Goal: Transaction & Acquisition: Purchase product/service

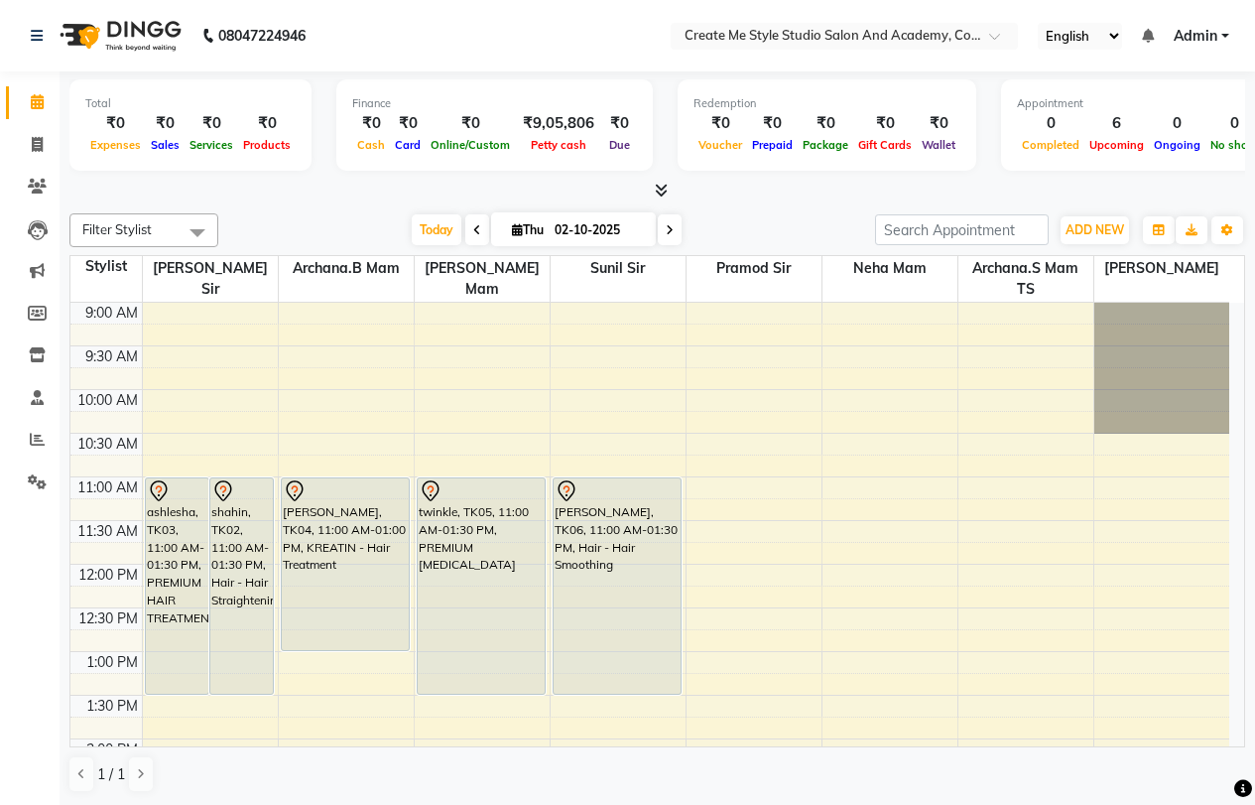
click at [668, 227] on icon at bounding box center [670, 230] width 8 height 12
type input "03-10-2025"
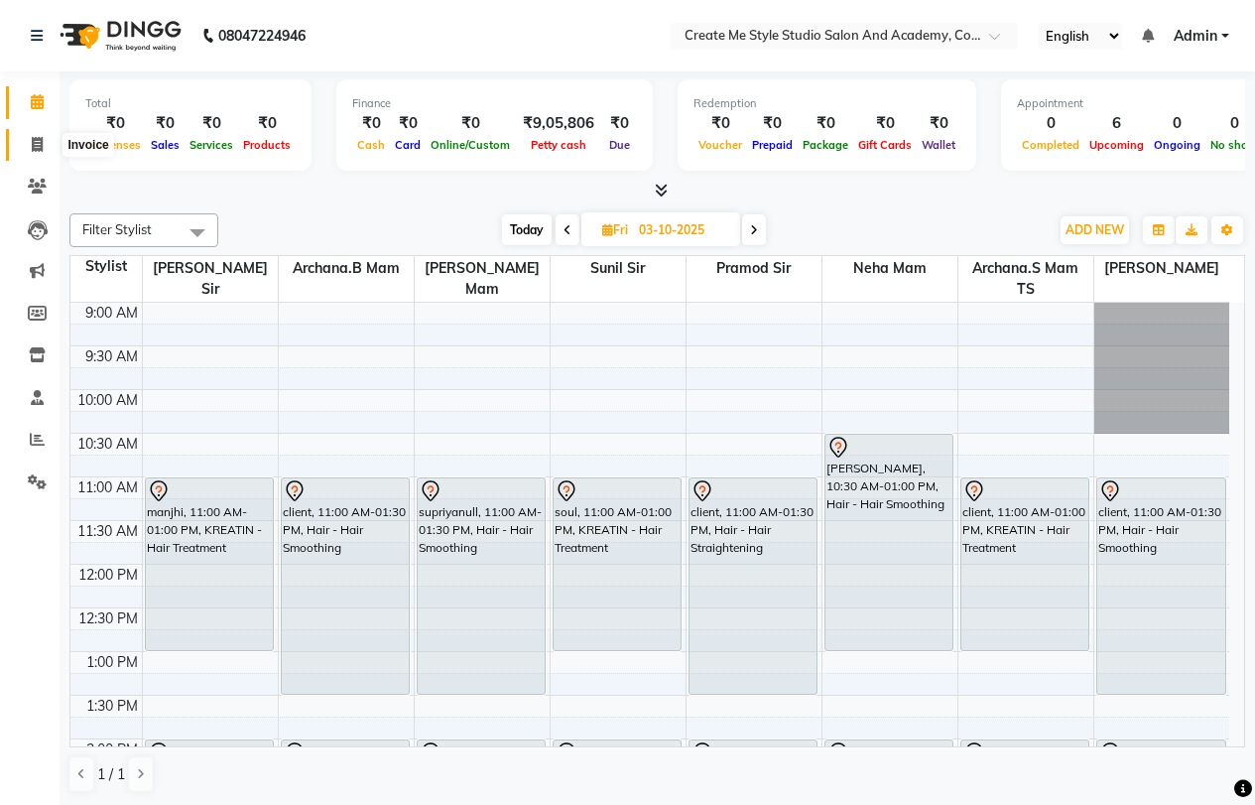
click at [42, 141] on icon at bounding box center [37, 144] width 11 height 15
select select "service"
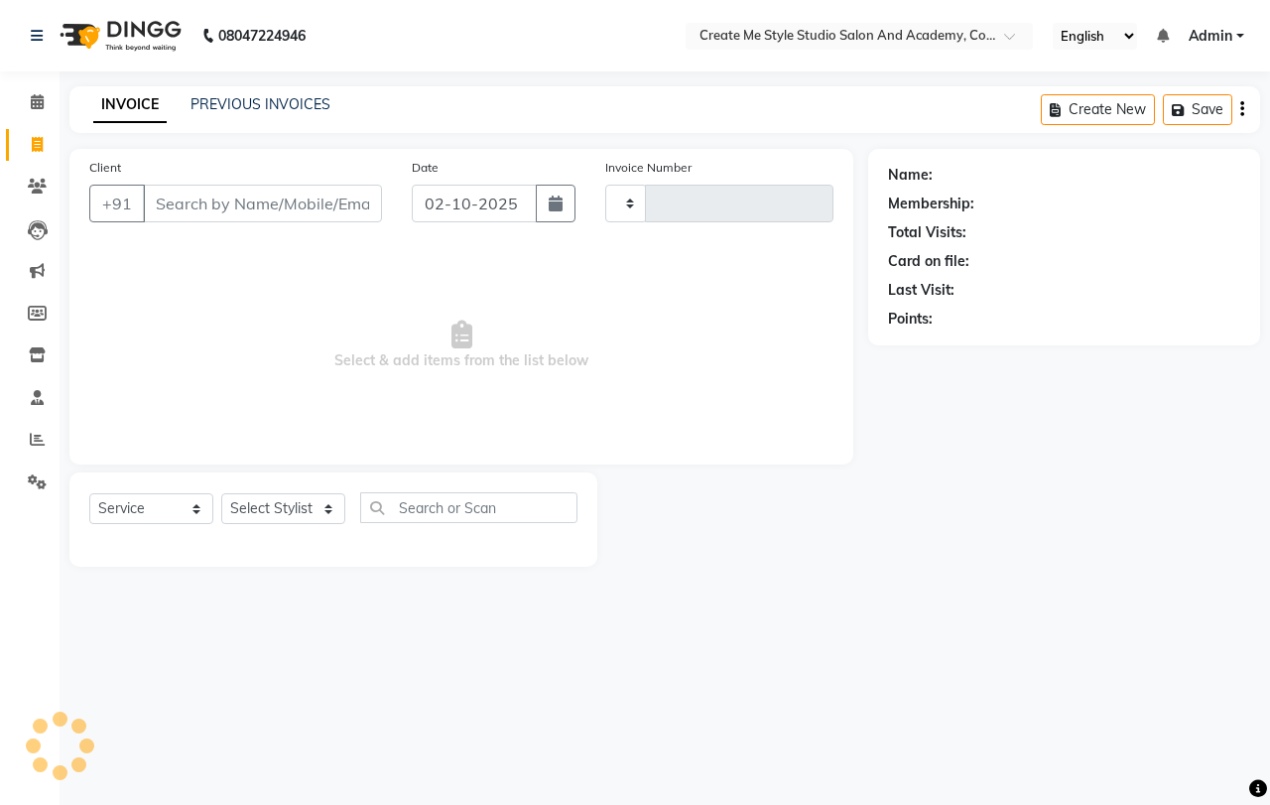
type input "2127"
select select "8253"
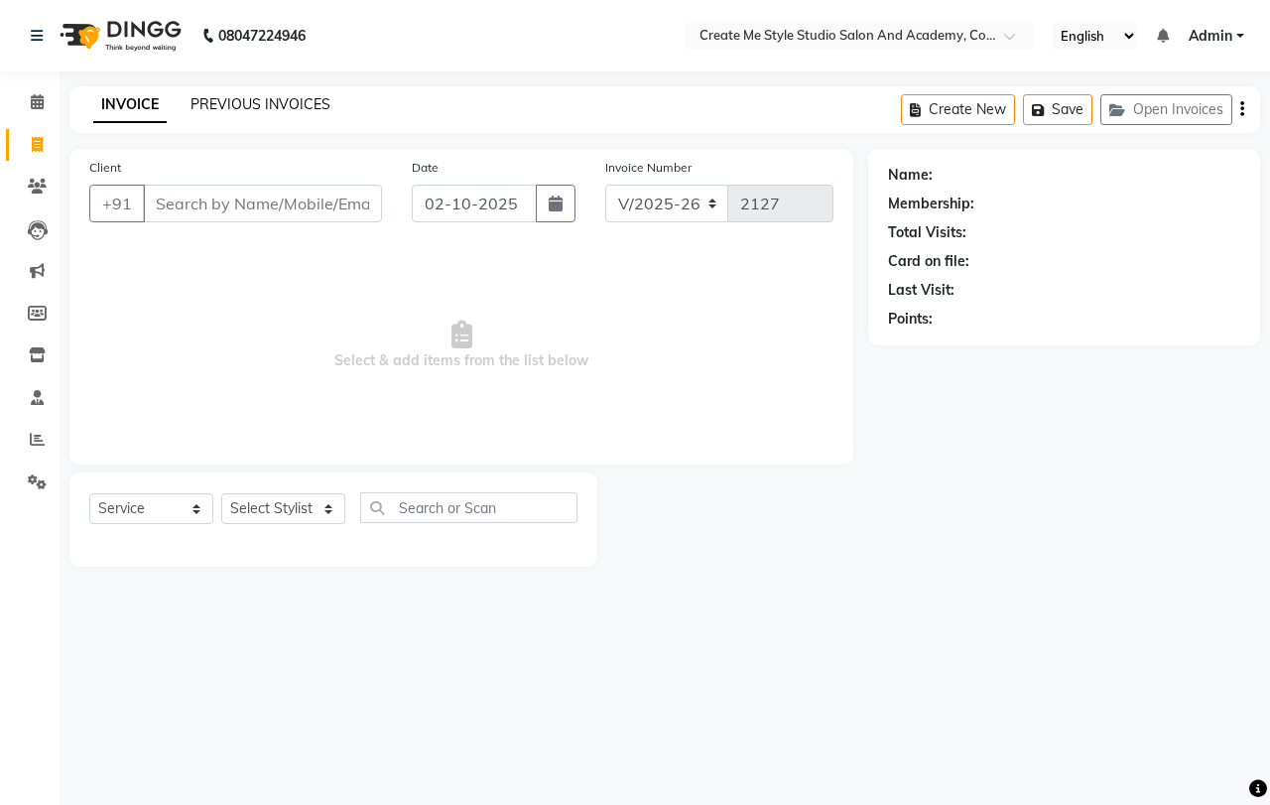
click at [229, 105] on link "PREVIOUS INVOICES" at bounding box center [261, 104] width 140 height 18
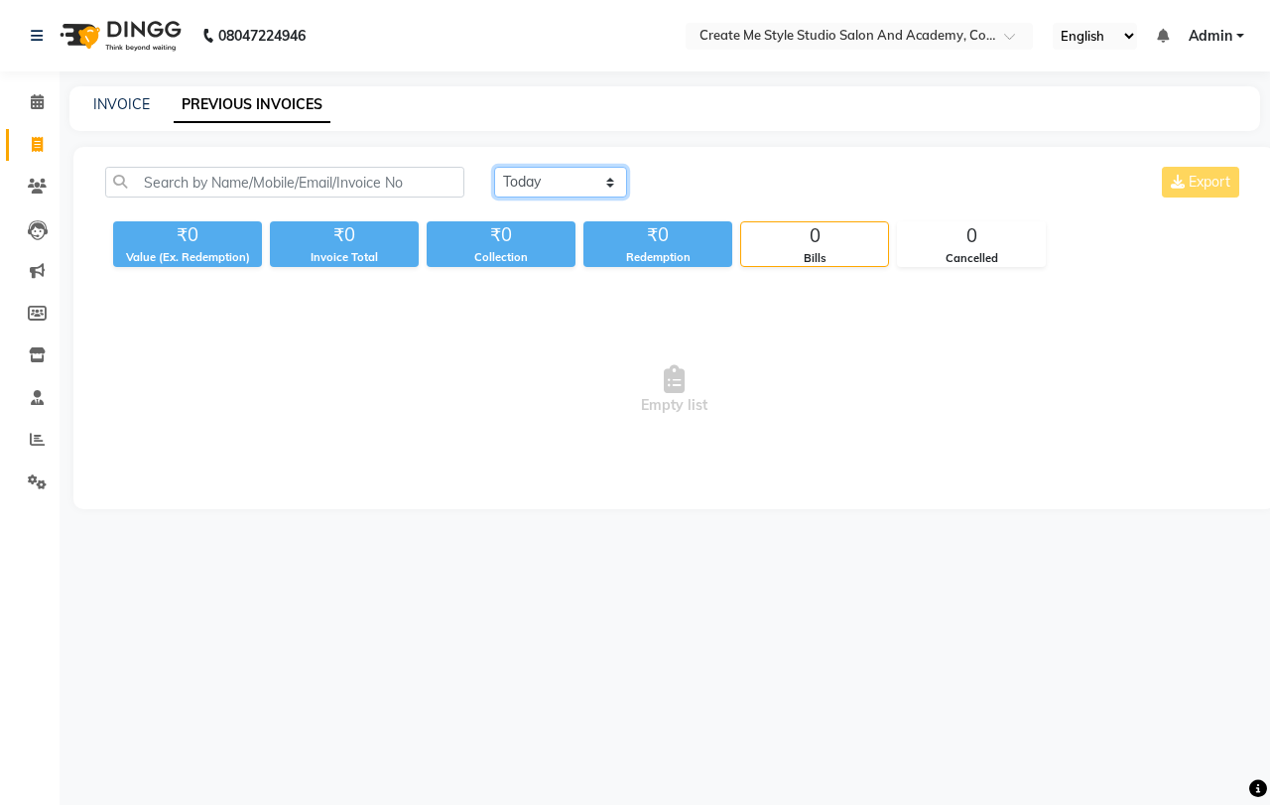
click at [570, 174] on select "[DATE] [DATE] Custom Range" at bounding box center [560, 182] width 133 height 31
select select "[DATE]"
click at [494, 167] on select "[DATE] [DATE] Custom Range" at bounding box center [560, 182] width 133 height 31
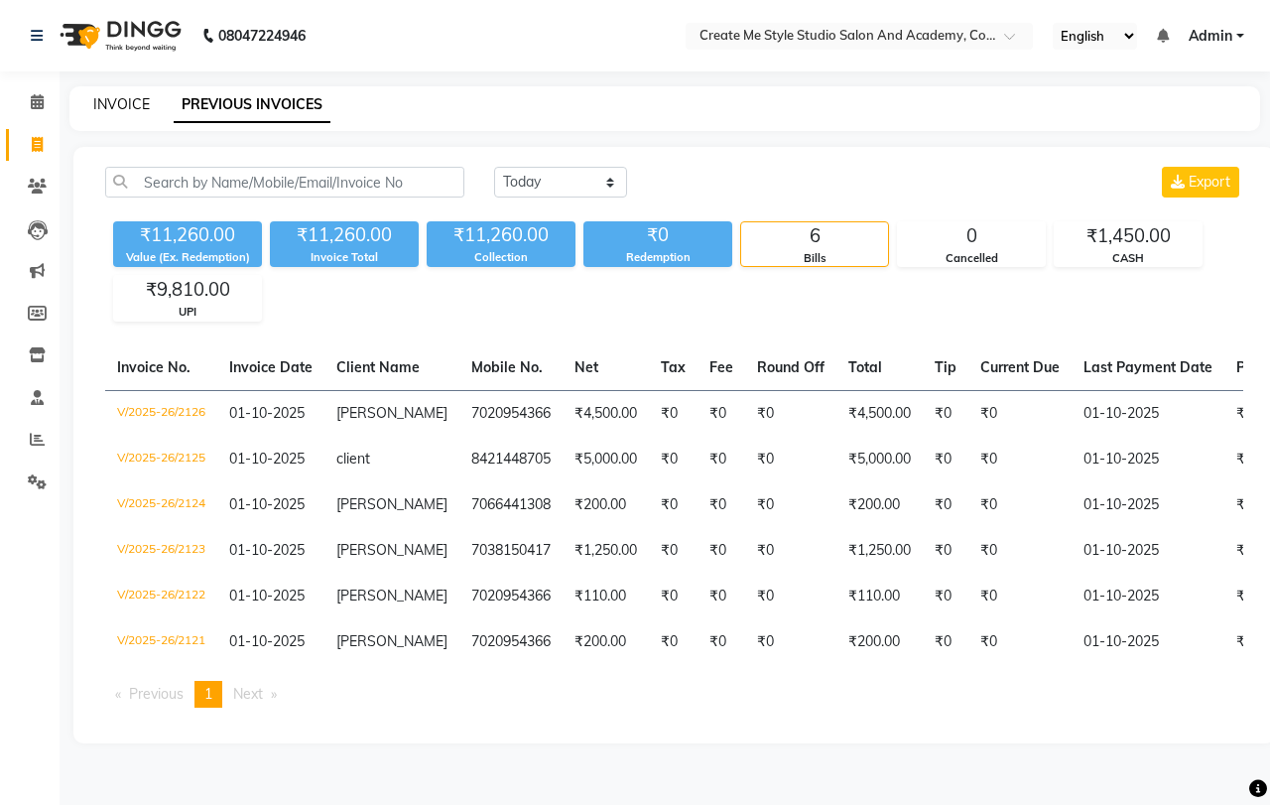
click at [120, 102] on link "INVOICE" at bounding box center [121, 104] width 57 height 18
select select "service"
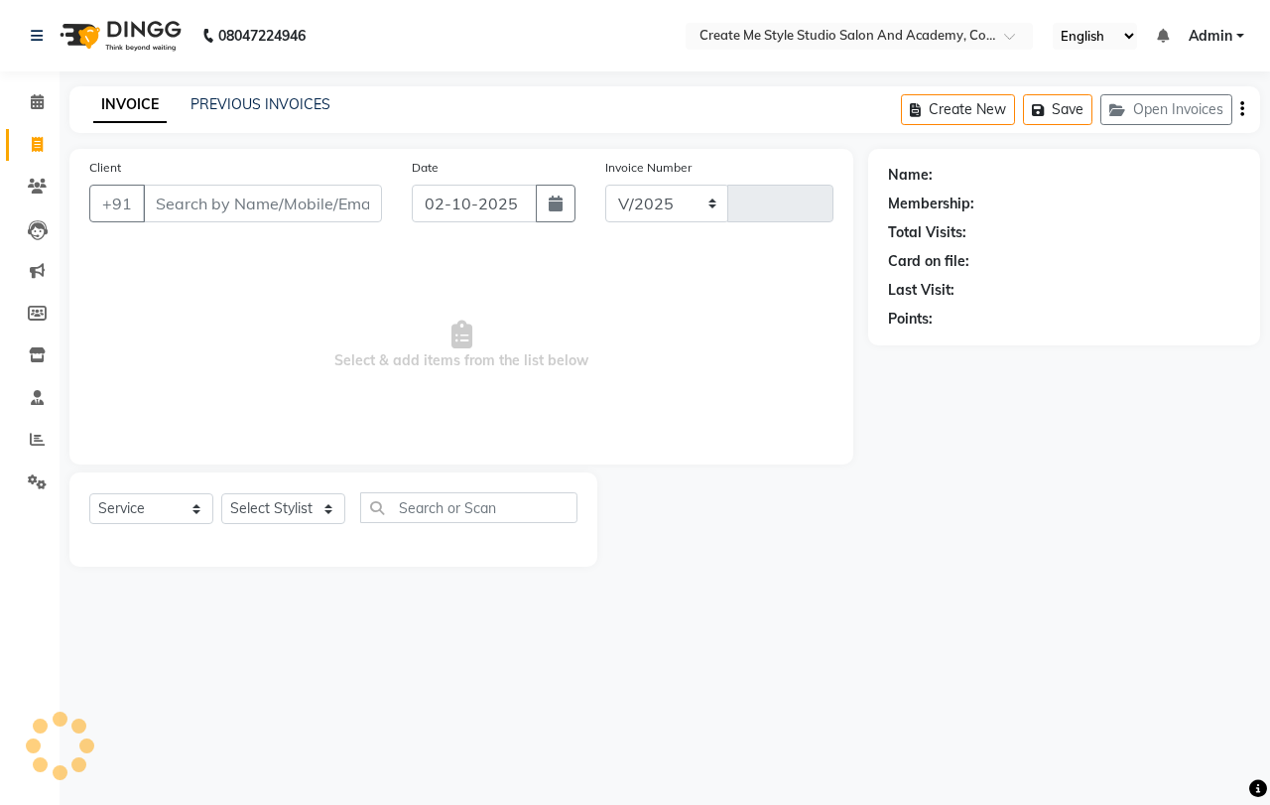
select select "8253"
type input "2127"
click at [272, 204] on input "Client" at bounding box center [262, 204] width 239 height 38
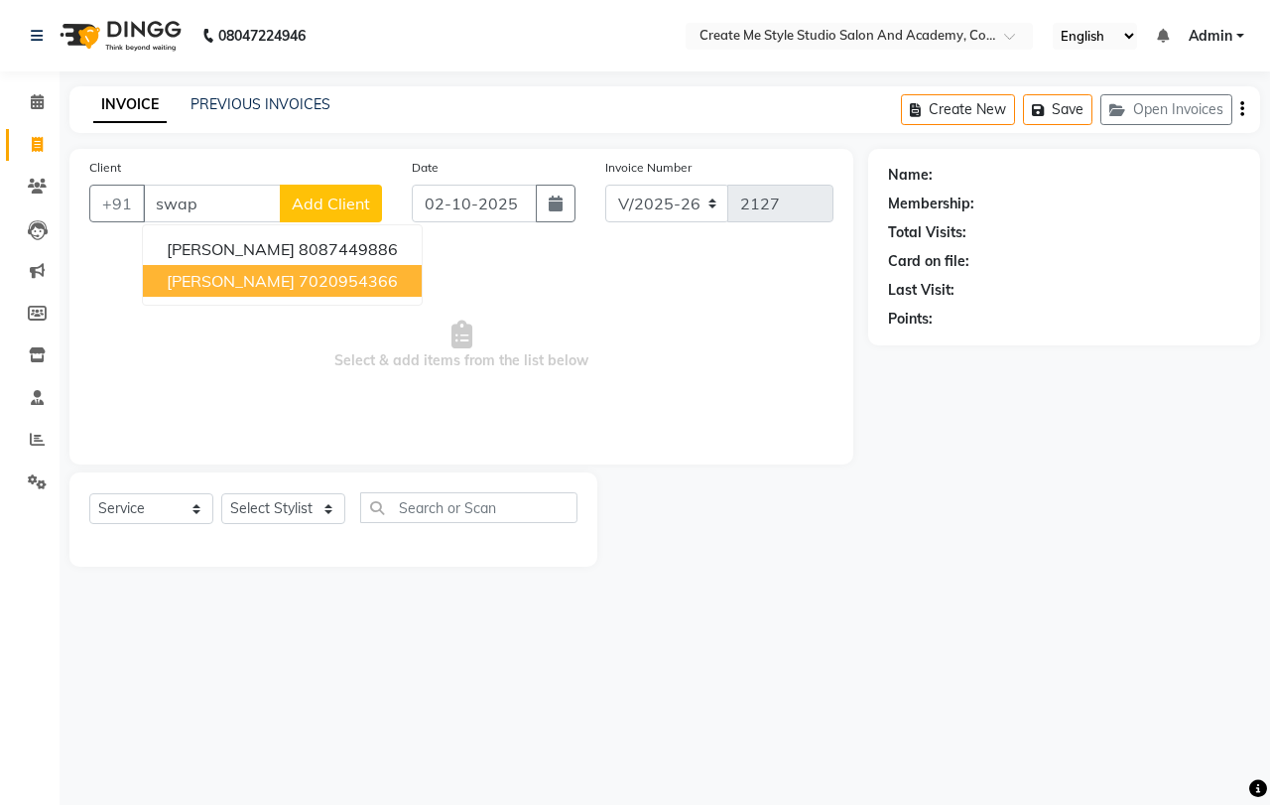
click at [299, 280] on ngb-highlight "7020954366" at bounding box center [348, 281] width 99 height 20
type input "7020954366"
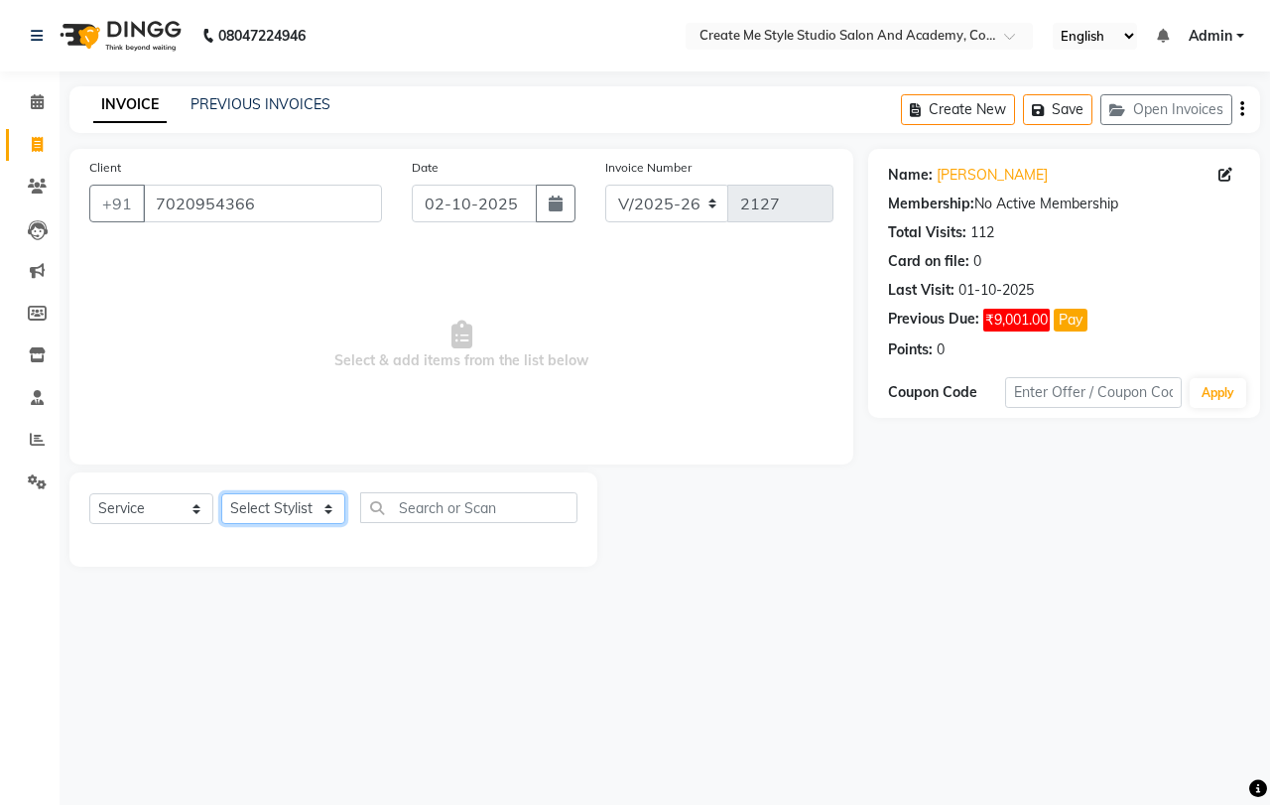
click at [312, 510] on select "Select Stylist [PERSON_NAME] sir Archana.B mam Archana.S mam TS [PERSON_NAME] m…" at bounding box center [283, 508] width 124 height 31
select select "85381"
click at [221, 493] on select "Select Stylist [PERSON_NAME] sir Archana.B mam Archana.S mam TS [PERSON_NAME] m…" at bounding box center [283, 508] width 124 height 31
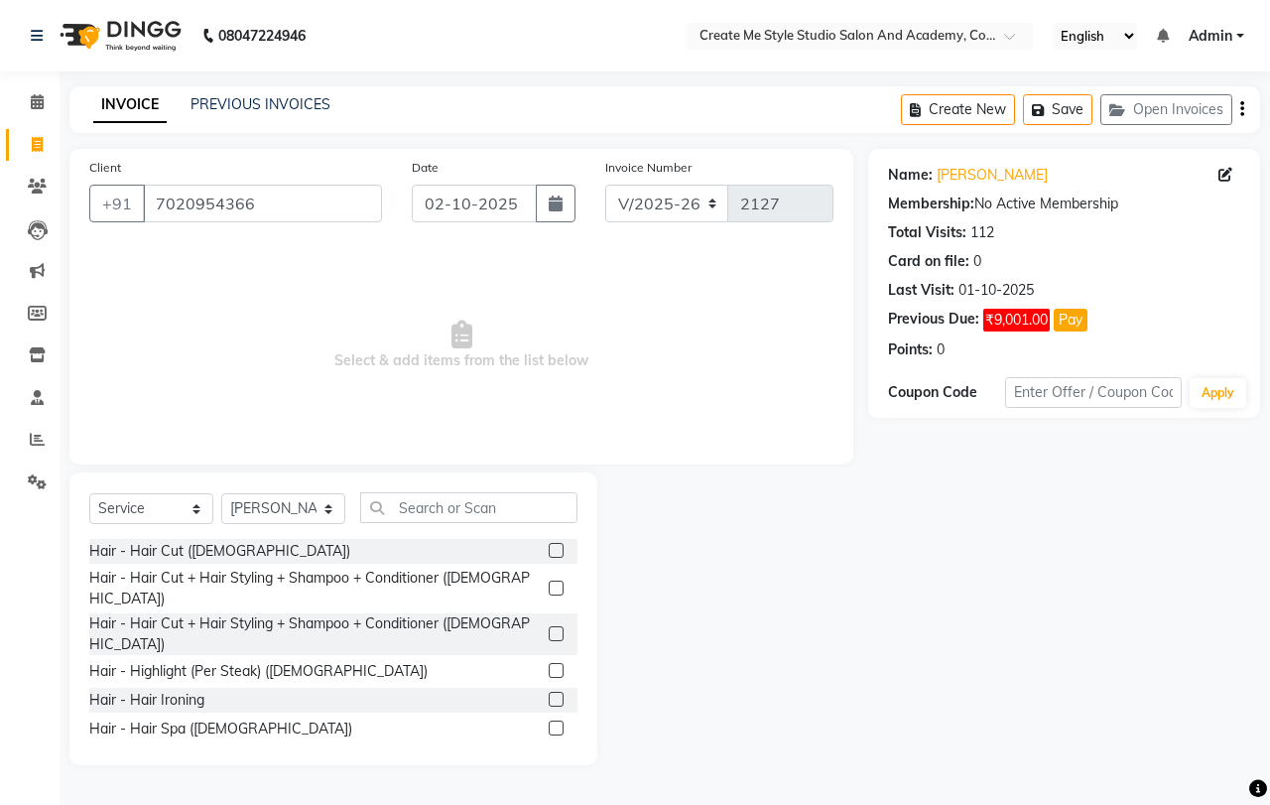
click at [549, 626] on label at bounding box center [556, 633] width 15 height 15
click at [549, 628] on input "checkbox" at bounding box center [555, 634] width 13 height 13
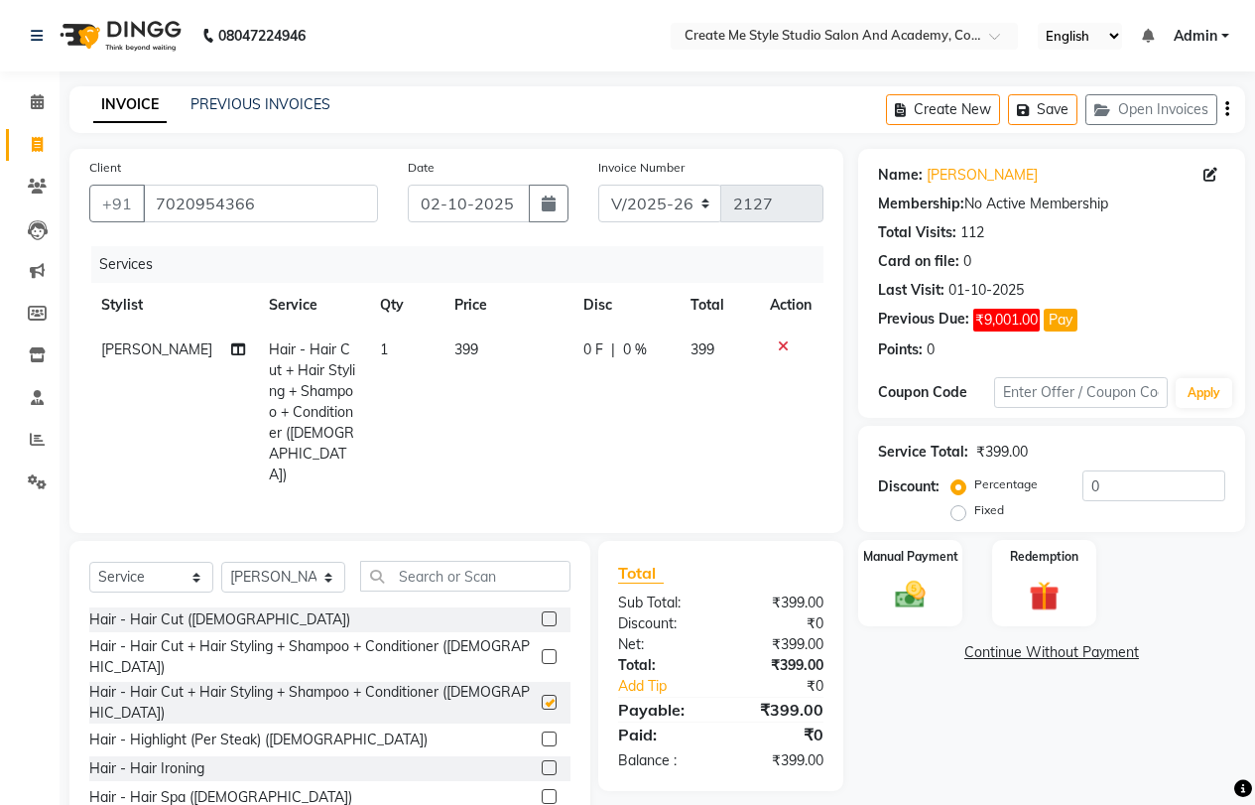
checkbox input "false"
click at [471, 340] on td "399" at bounding box center [507, 412] width 129 height 170
select select "85381"
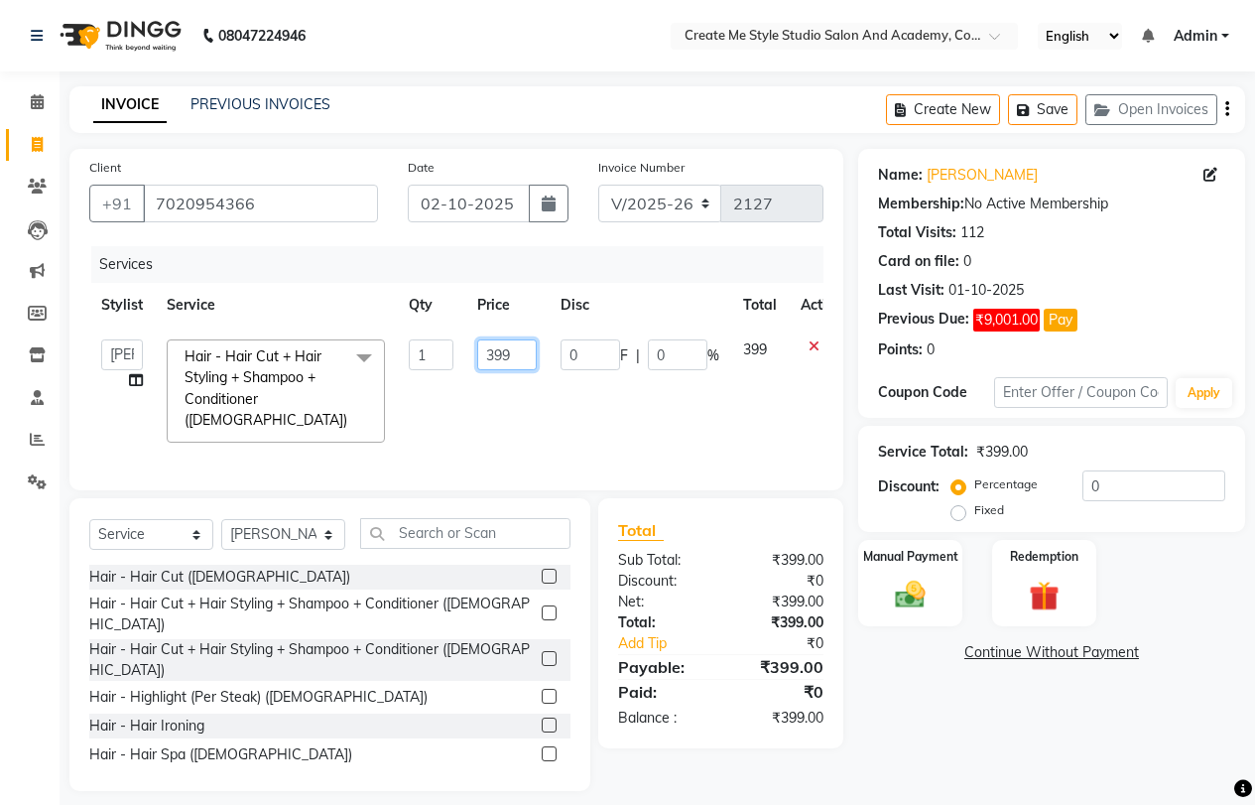
click at [513, 349] on input "399" at bounding box center [507, 354] width 60 height 31
type input "3"
type input "250"
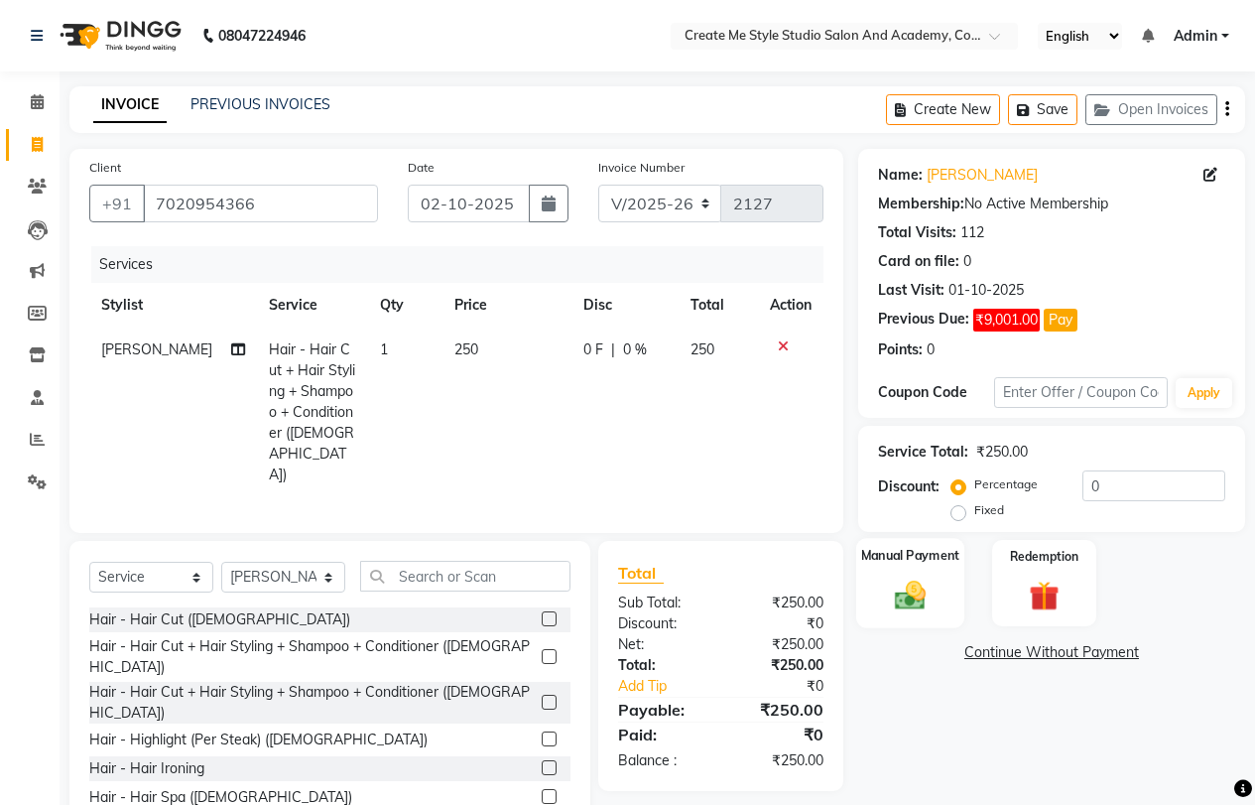
click at [934, 585] on div "Manual Payment" at bounding box center [910, 583] width 108 height 90
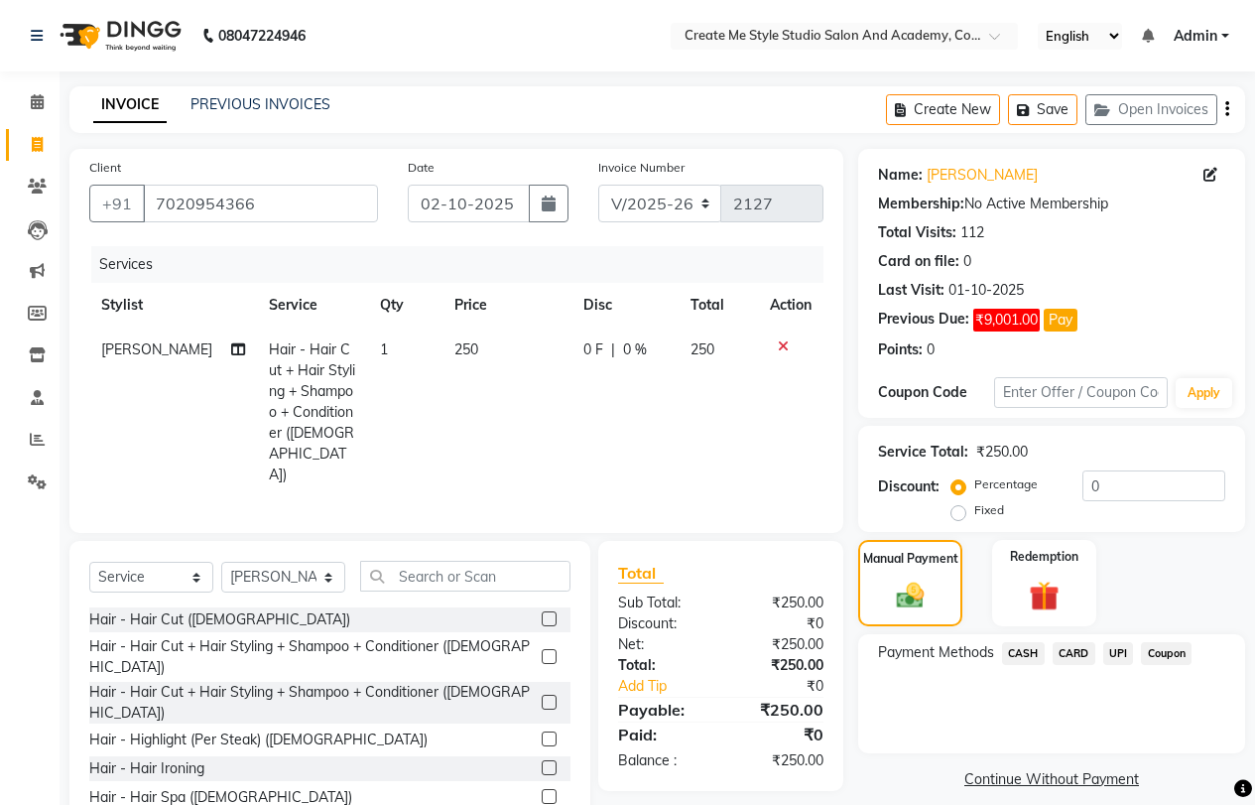
click at [1115, 649] on span "UPI" at bounding box center [1118, 653] width 31 height 23
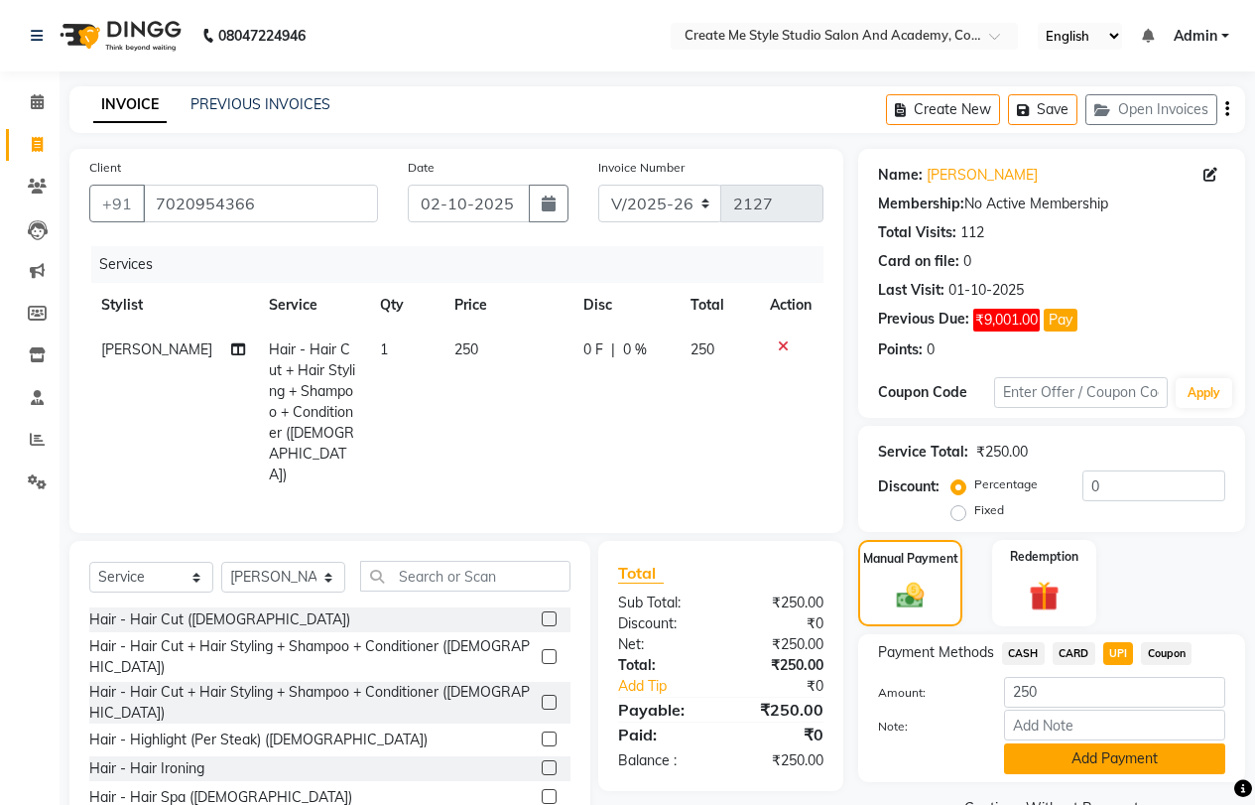
click at [1080, 755] on button "Add Payment" at bounding box center [1114, 758] width 221 height 31
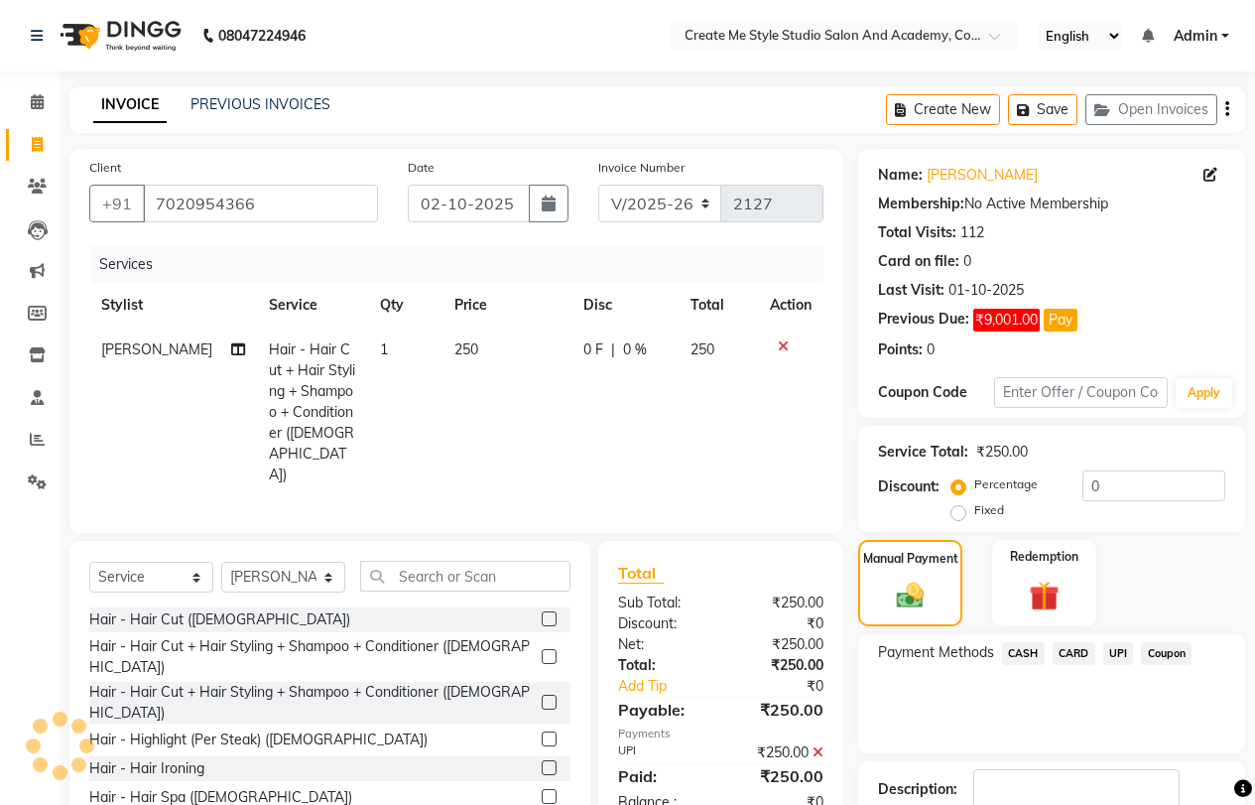
scroll to position [131, 0]
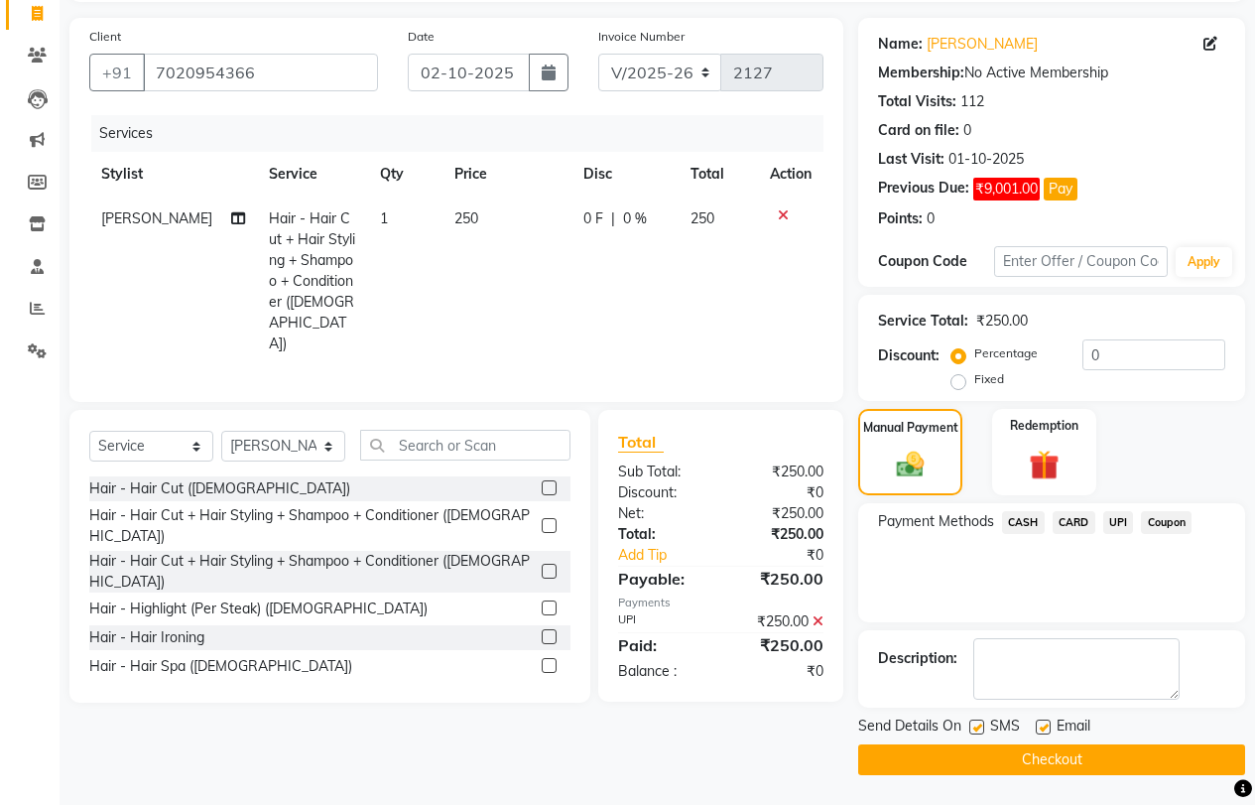
click at [1042, 726] on label at bounding box center [1043, 726] width 15 height 15
click at [1042, 726] on input "checkbox" at bounding box center [1042, 727] width 13 height 13
checkbox input "false"
click at [979, 726] on label at bounding box center [976, 726] width 15 height 15
click at [979, 726] on input "checkbox" at bounding box center [975, 727] width 13 height 13
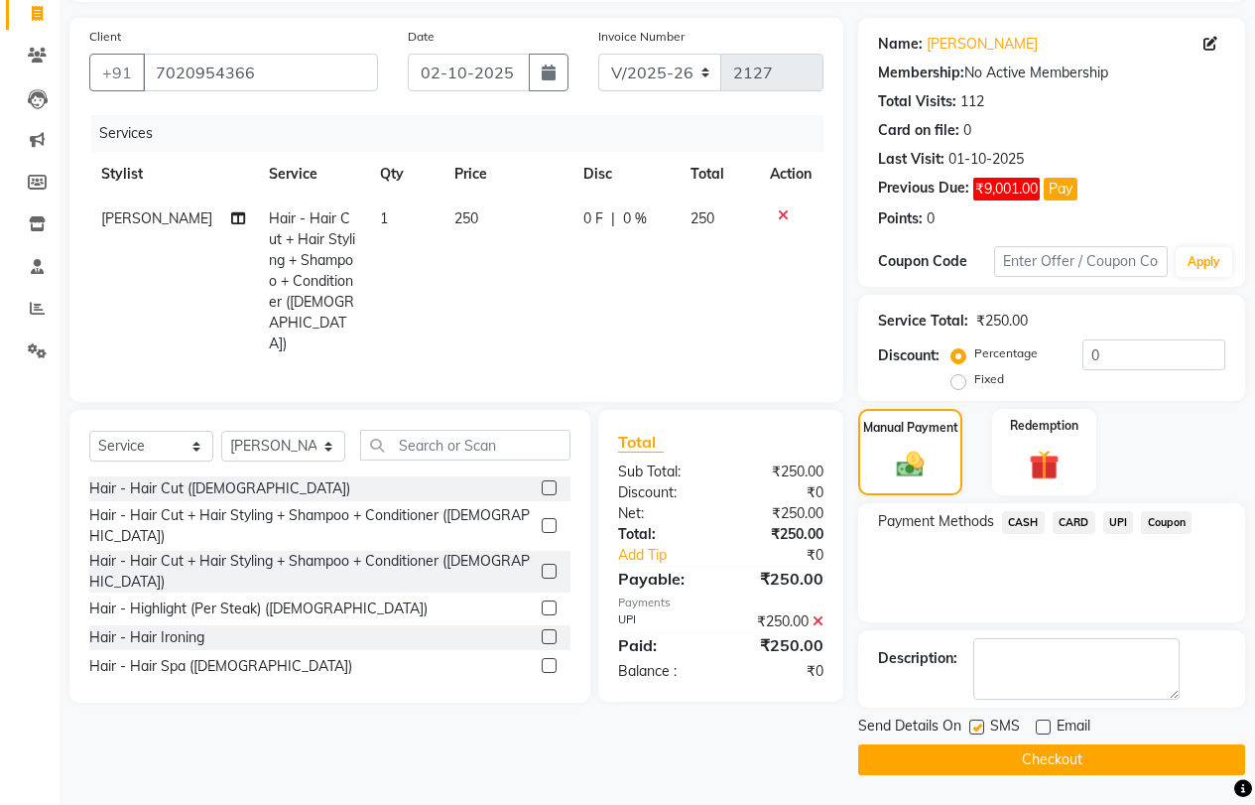
checkbox input "false"
click at [968, 742] on div "Send Details On SMS Email Checkout" at bounding box center [1051, 745] width 387 height 60
click at [954, 763] on button "Checkout" at bounding box center [1051, 759] width 387 height 31
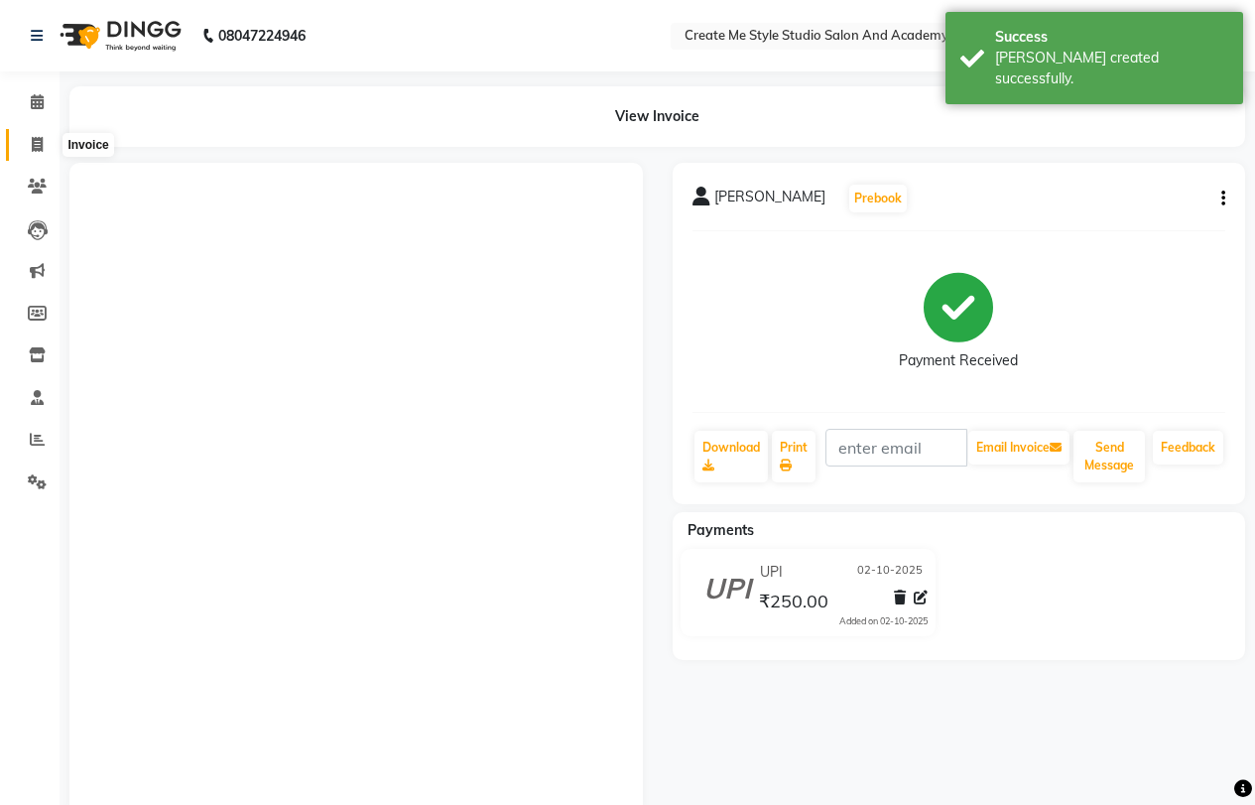
click at [28, 140] on span at bounding box center [37, 145] width 35 height 23
select select "service"
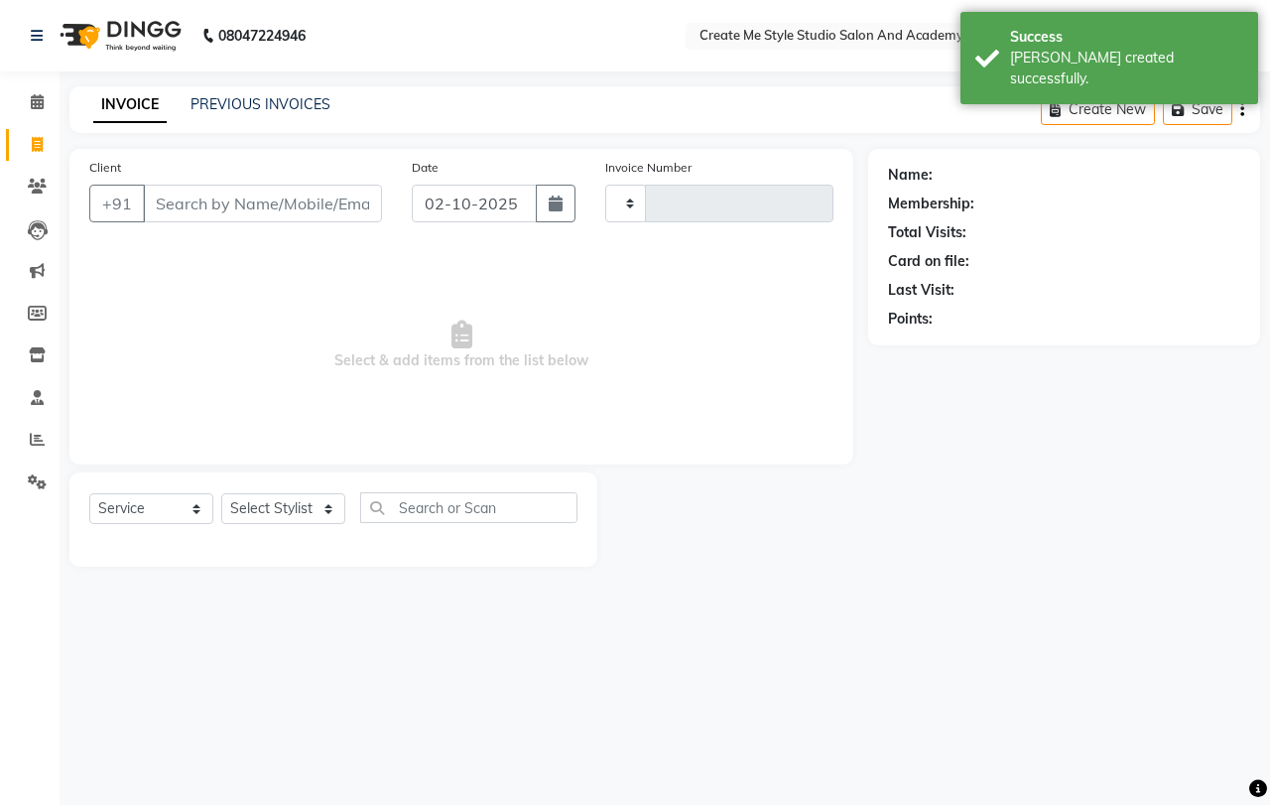
type input "2128"
select select "8253"
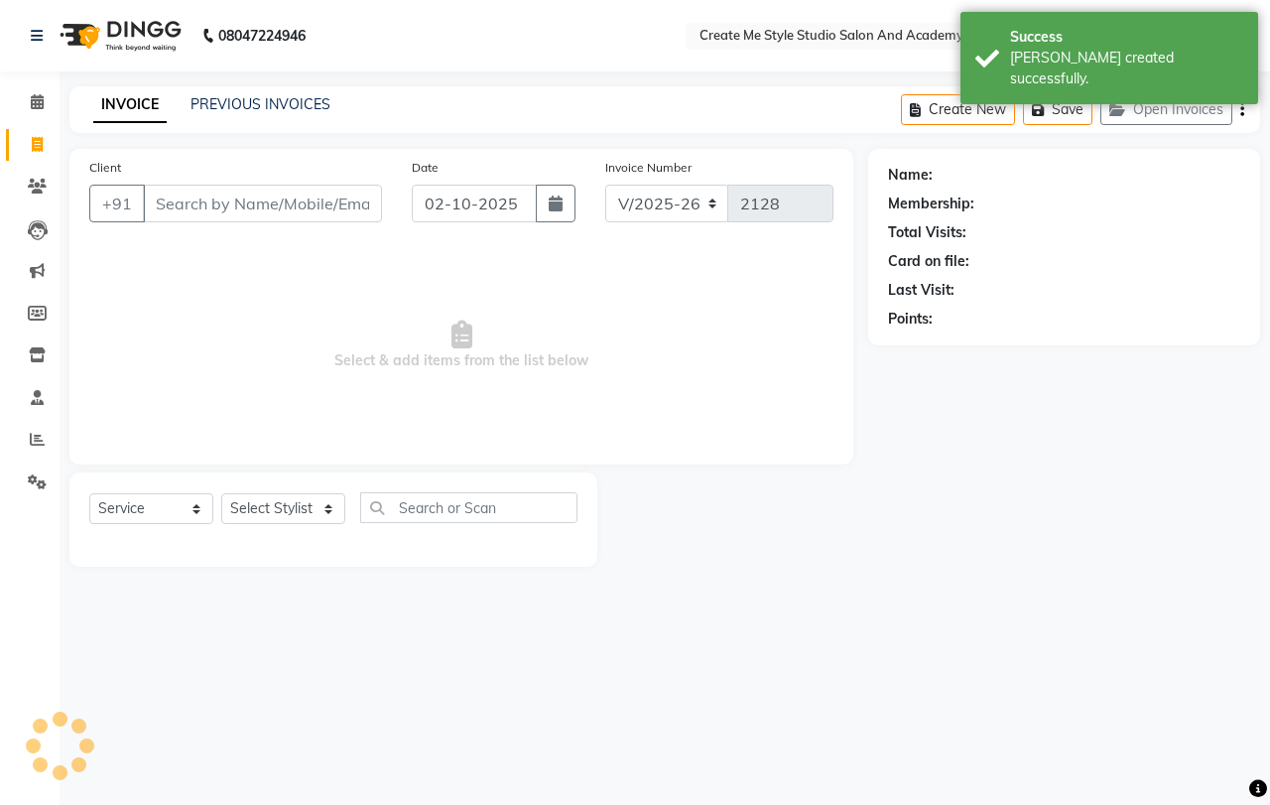
click at [298, 205] on input "Client" at bounding box center [262, 204] width 239 height 38
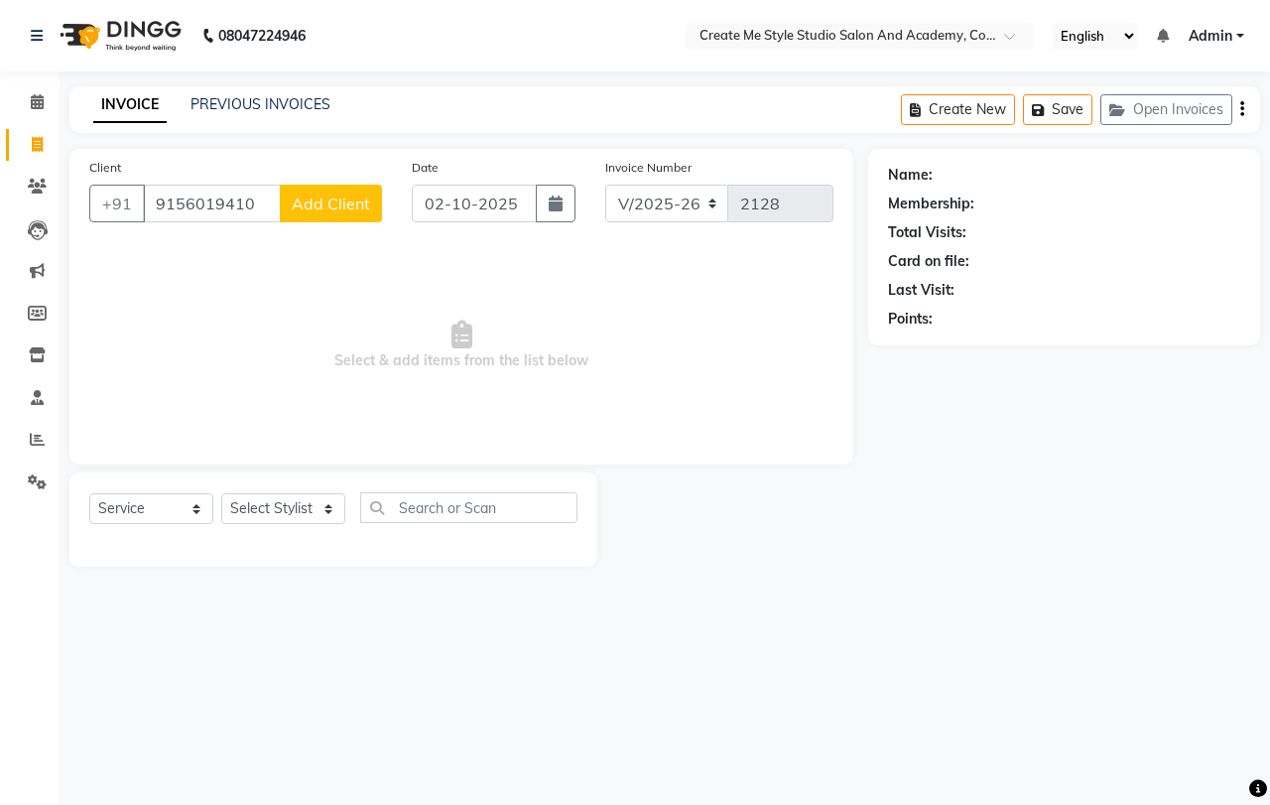
type input "9156019410"
click at [330, 199] on span "Add Client" at bounding box center [331, 203] width 78 height 20
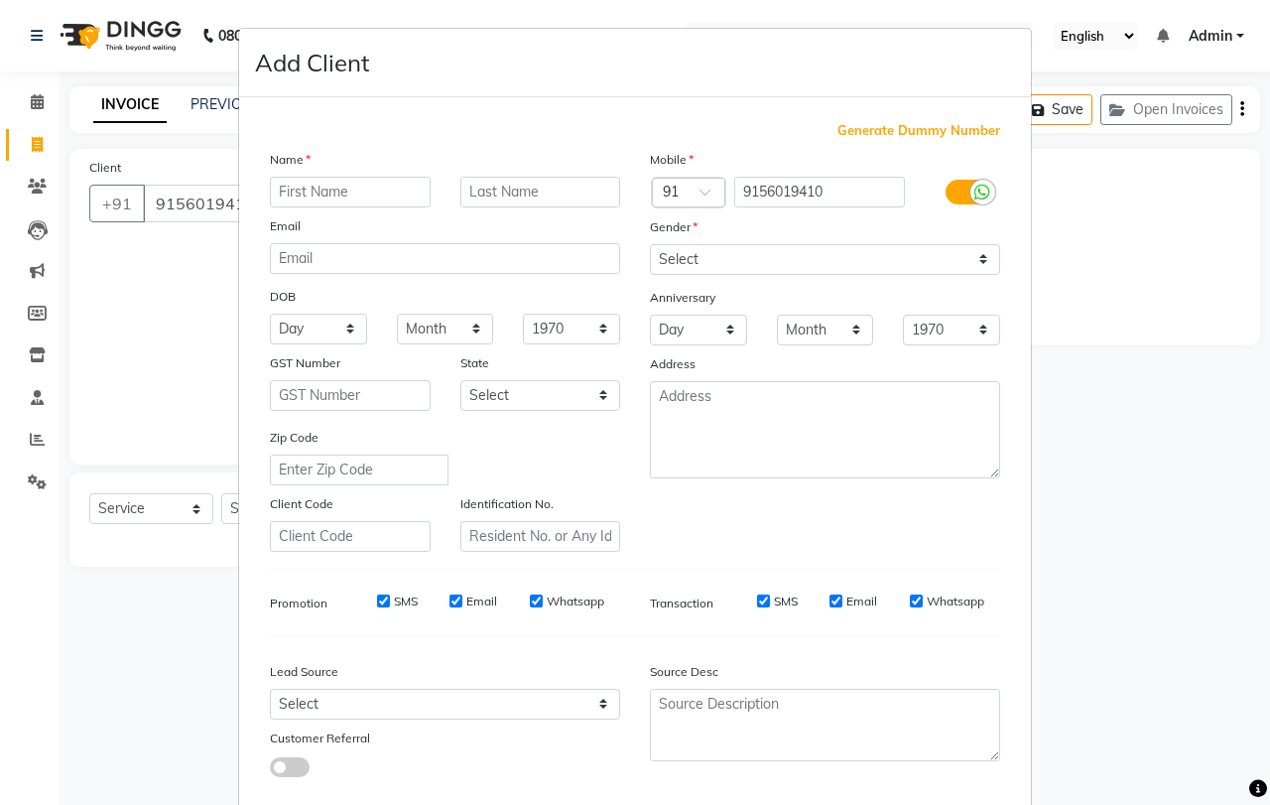
click at [343, 196] on input "text" at bounding box center [350, 192] width 161 height 31
type input "[PERSON_NAME]"
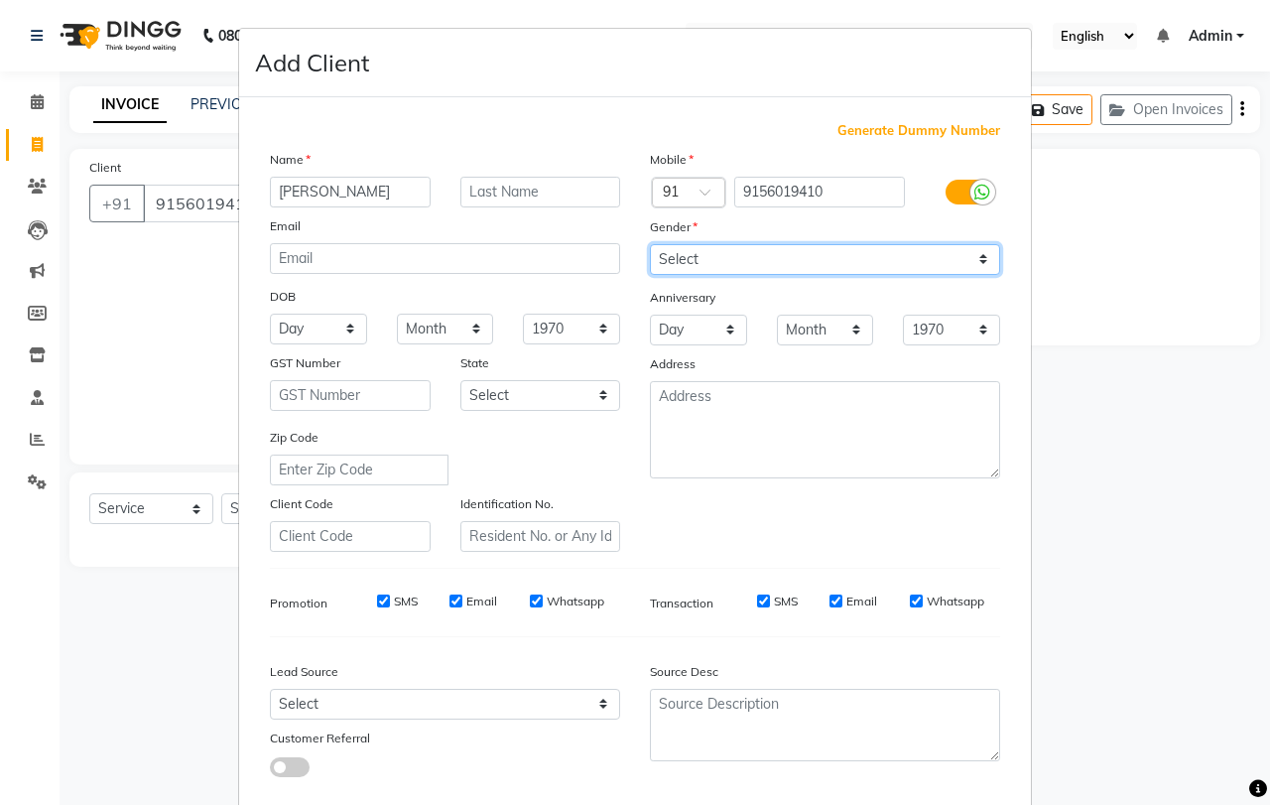
click at [797, 259] on select "Select [DEMOGRAPHIC_DATA] [DEMOGRAPHIC_DATA] Other Prefer Not To Say" at bounding box center [825, 259] width 350 height 31
select select "[DEMOGRAPHIC_DATA]"
click at [650, 244] on select "Select [DEMOGRAPHIC_DATA] [DEMOGRAPHIC_DATA] Other Prefer Not To Say" at bounding box center [825, 259] width 350 height 31
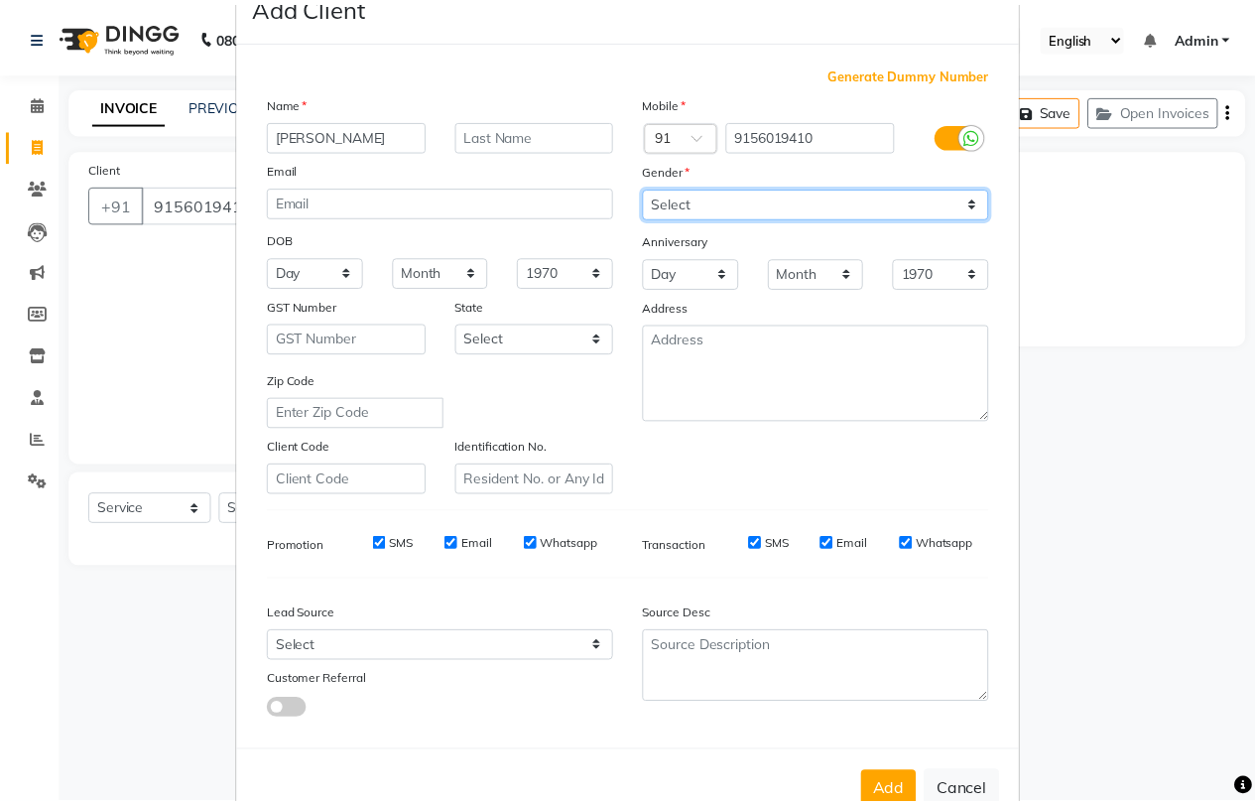
scroll to position [111, 0]
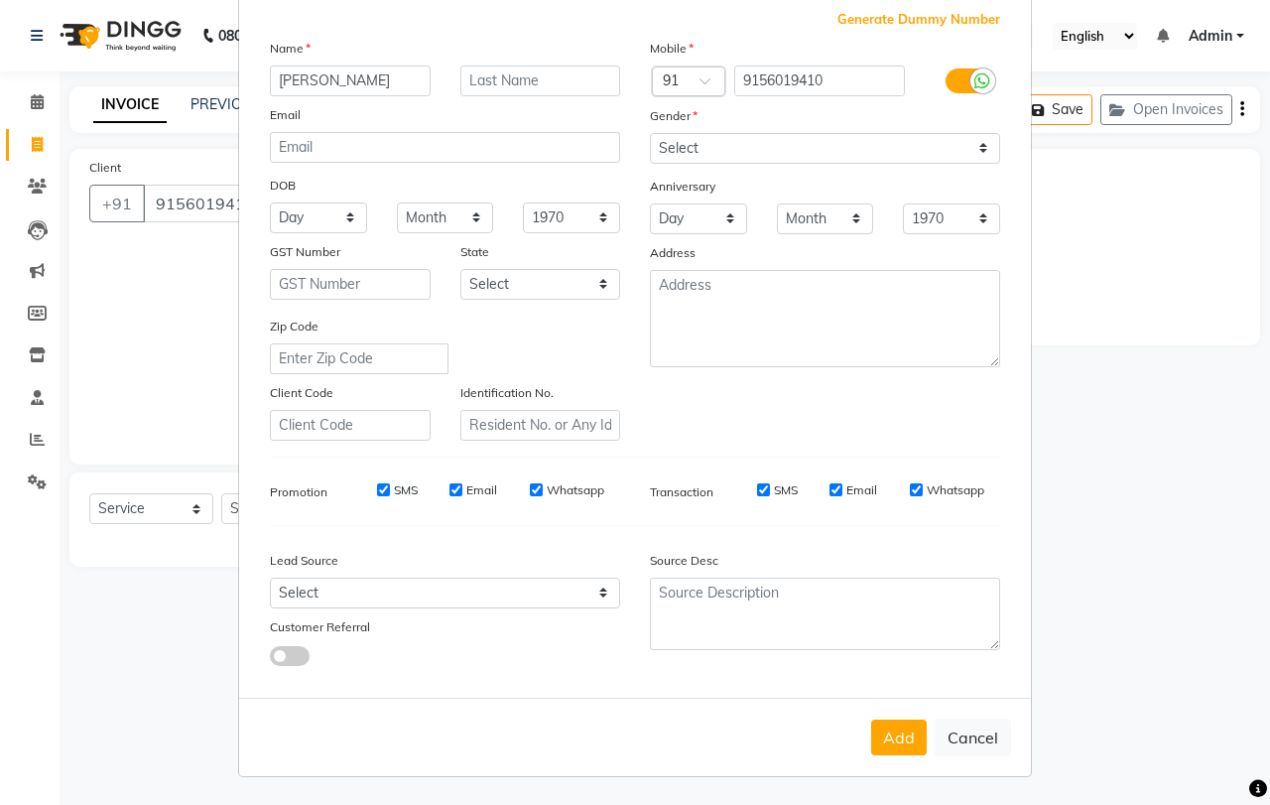
click at [908, 741] on button "Add" at bounding box center [899, 737] width 56 height 36
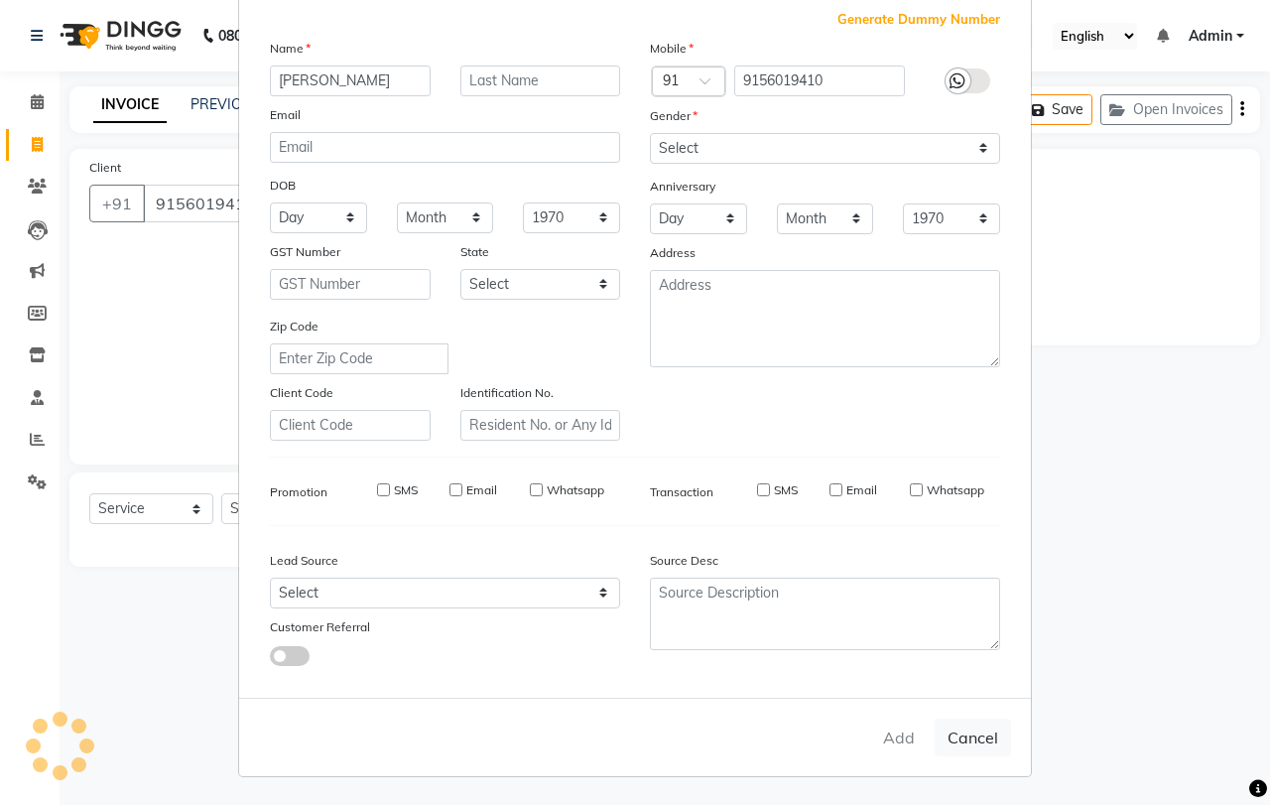
select select
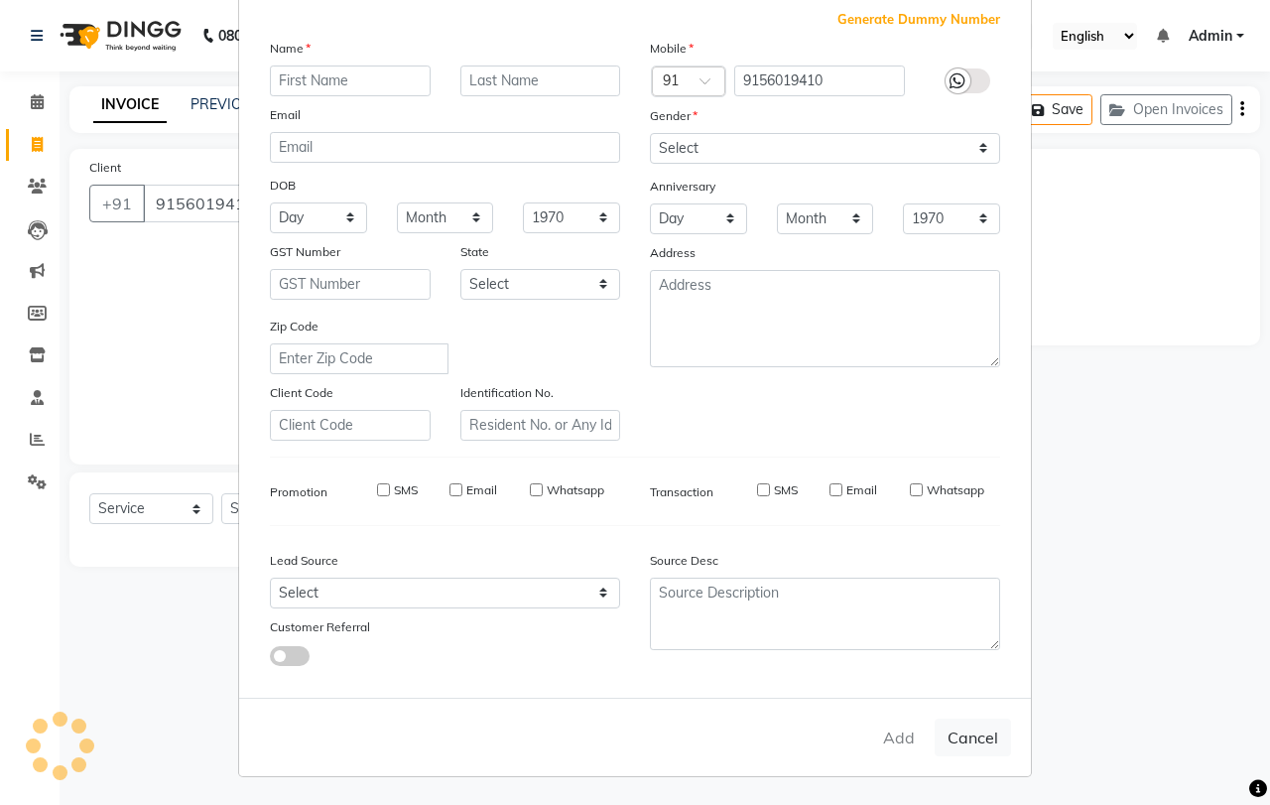
select select
checkbox input "false"
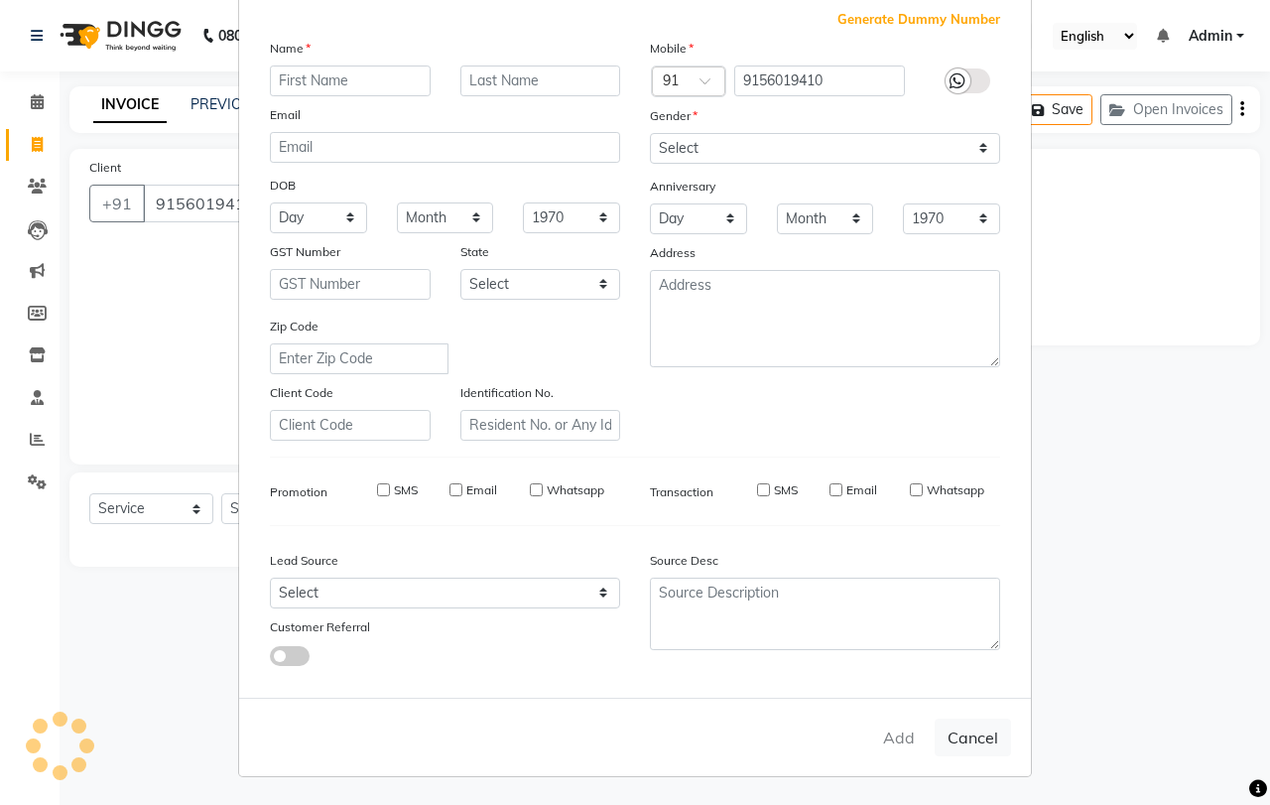
checkbox input "false"
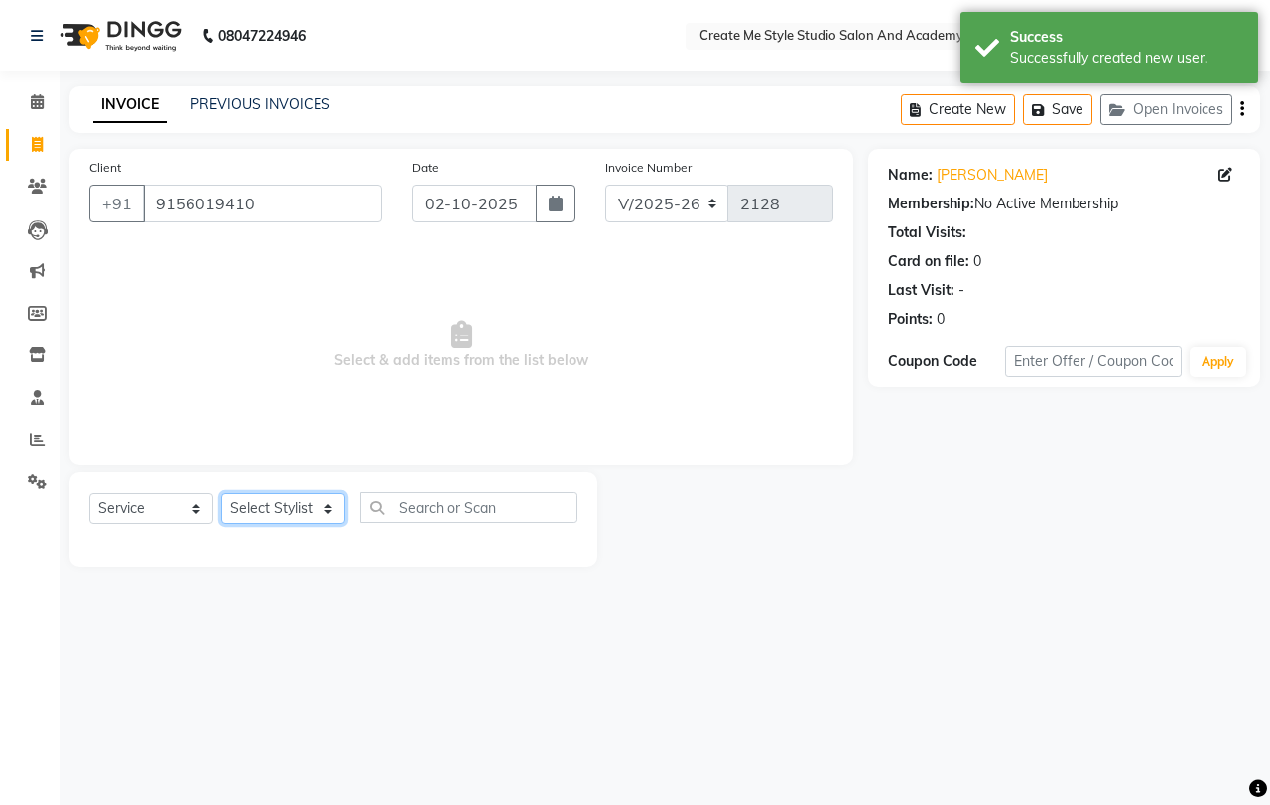
click at [300, 513] on select "Select Stylist [PERSON_NAME] sir Archana.B mam Archana.S mam TS [PERSON_NAME] m…" at bounding box center [283, 508] width 124 height 31
select select "85381"
click at [221, 493] on select "Select Stylist [PERSON_NAME] sir Archana.B mam Archana.S mam TS [PERSON_NAME] m…" at bounding box center [283, 508] width 124 height 31
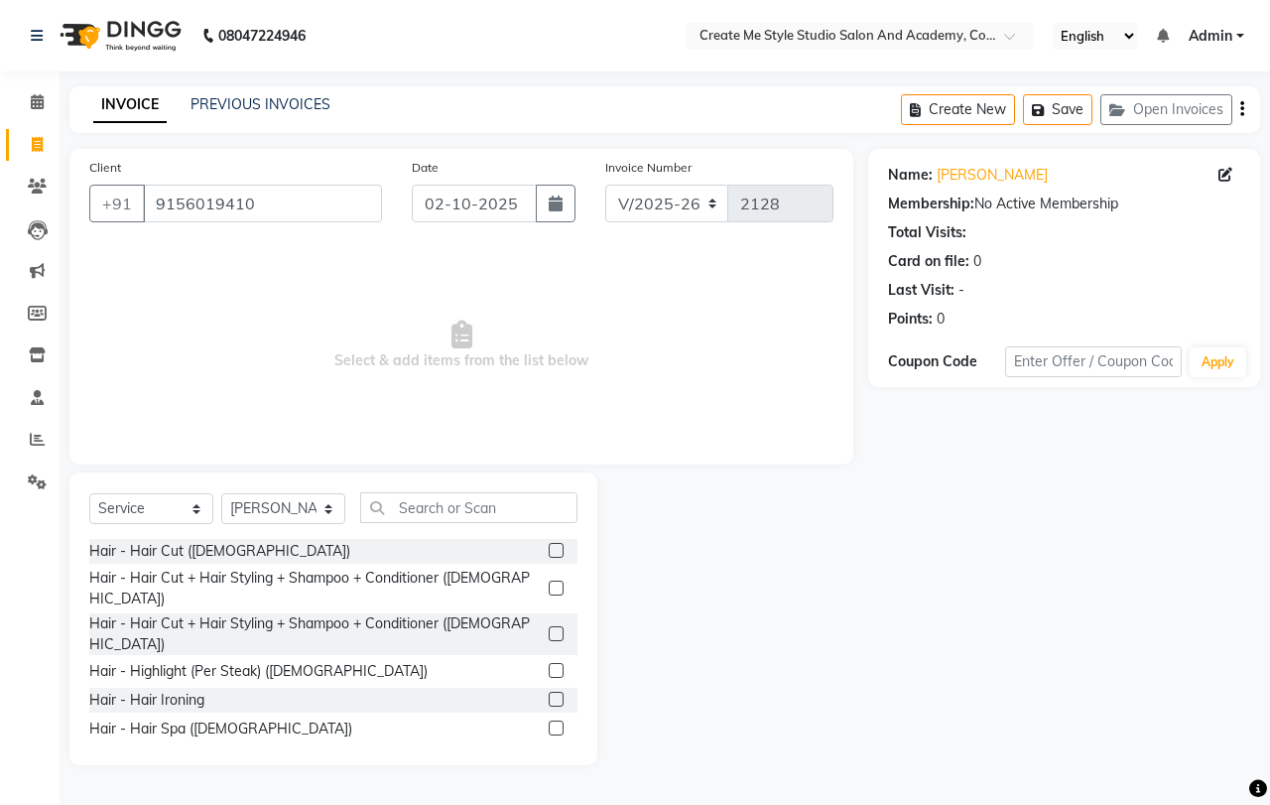
click at [549, 626] on label at bounding box center [556, 633] width 15 height 15
click at [549, 628] on input "checkbox" at bounding box center [555, 634] width 13 height 13
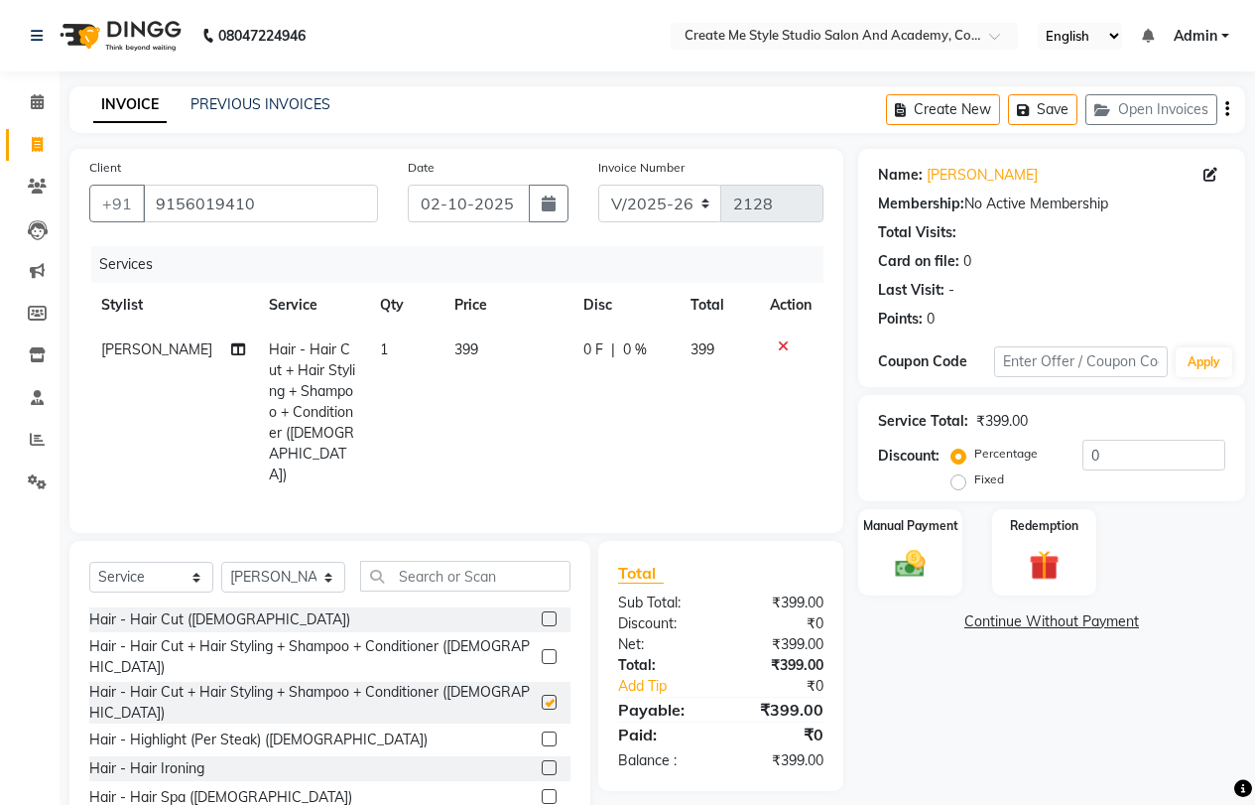
checkbox input "false"
click at [483, 364] on td "399" at bounding box center [507, 412] width 129 height 170
select select "85381"
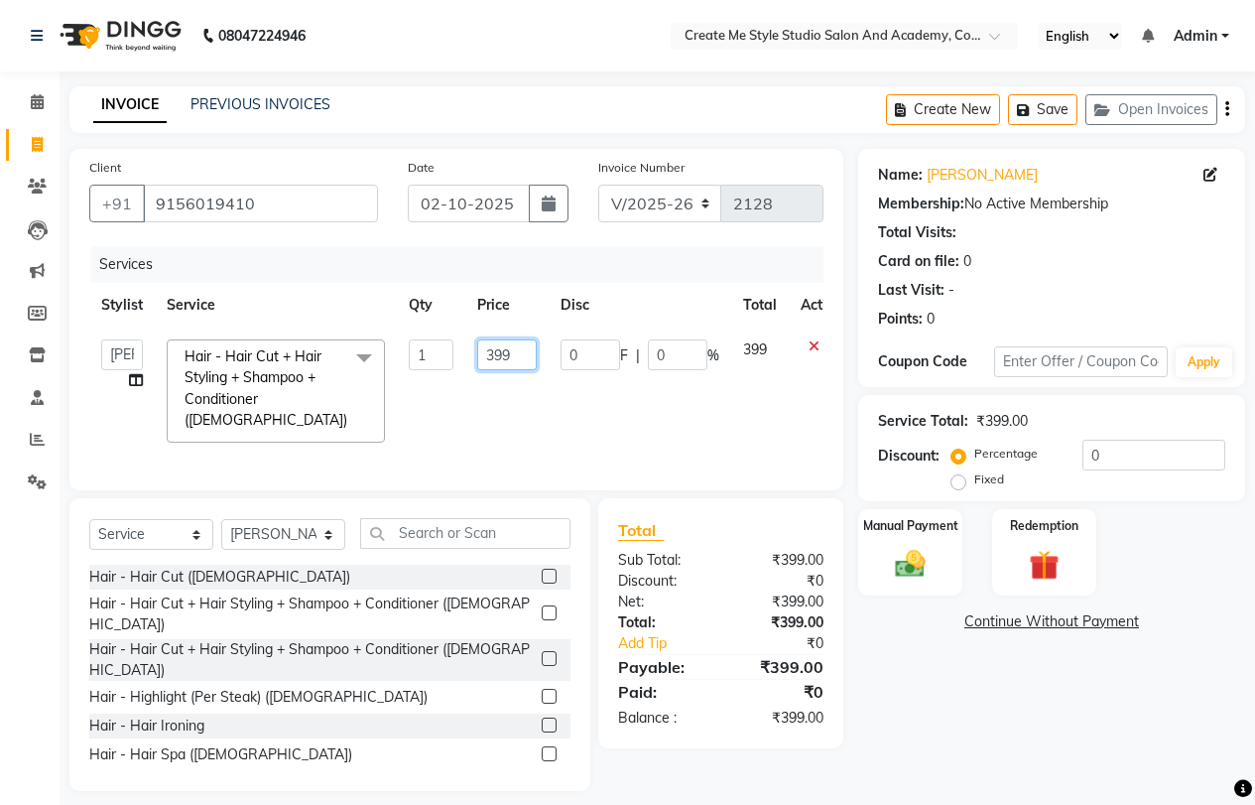
click at [522, 353] on input "399" at bounding box center [507, 354] width 60 height 31
type input "3"
type input "400"
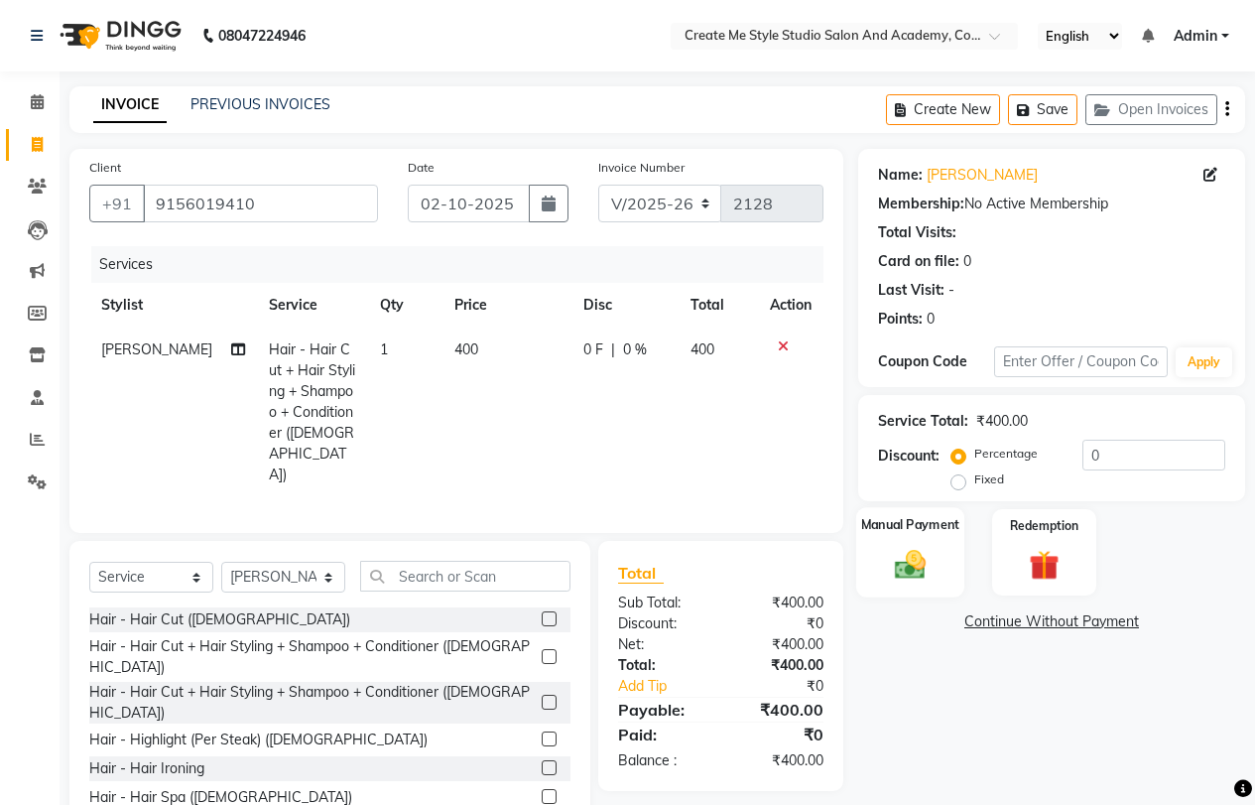
click at [903, 551] on img at bounding box center [910, 564] width 51 height 36
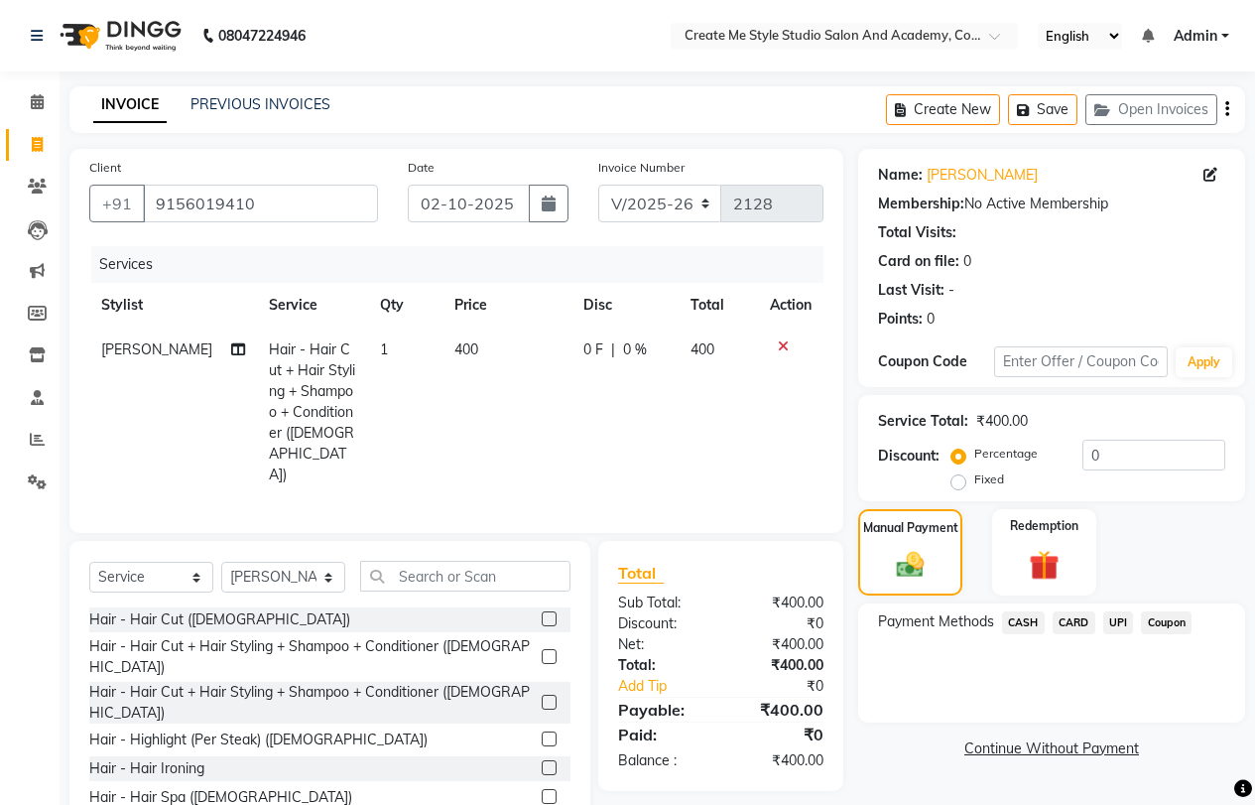
click at [1023, 617] on span "CASH" at bounding box center [1023, 622] width 43 height 23
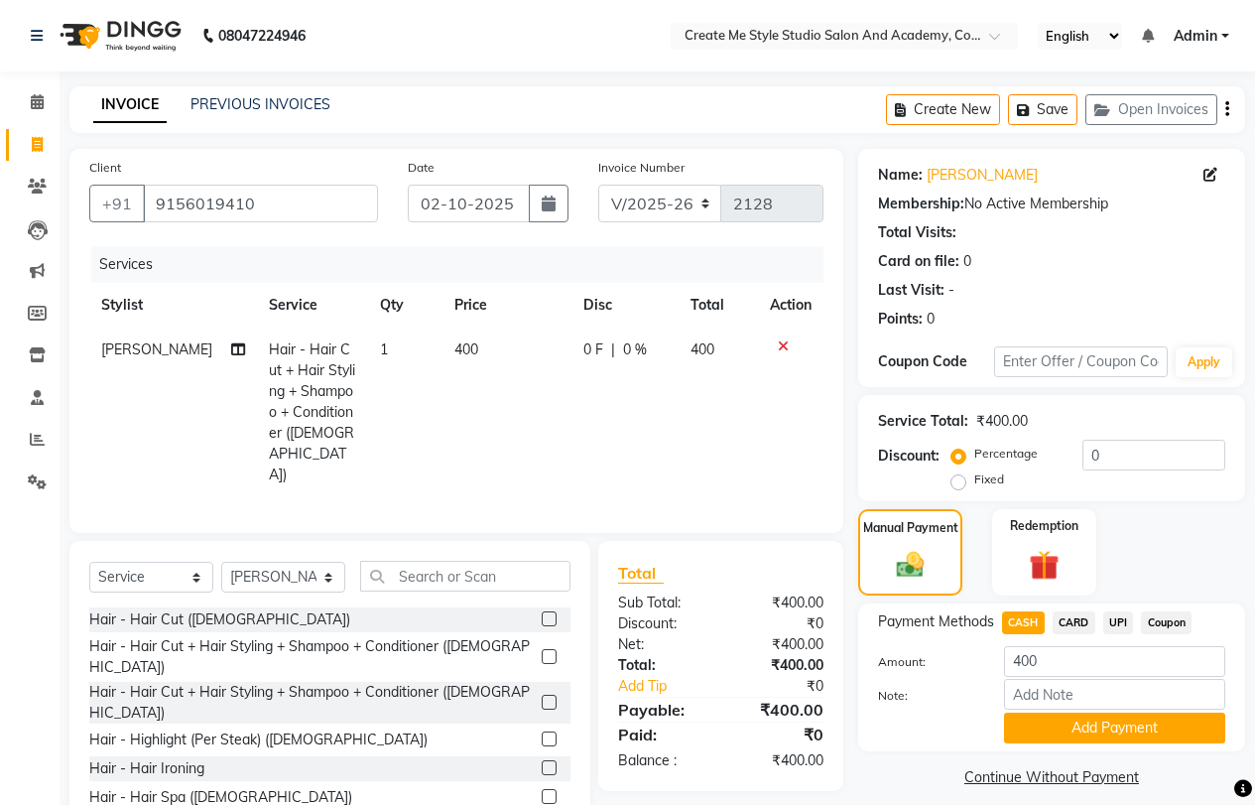
click at [1116, 619] on span "UPI" at bounding box center [1118, 622] width 31 height 23
click at [1096, 726] on button "Add Payment" at bounding box center [1114, 727] width 221 height 31
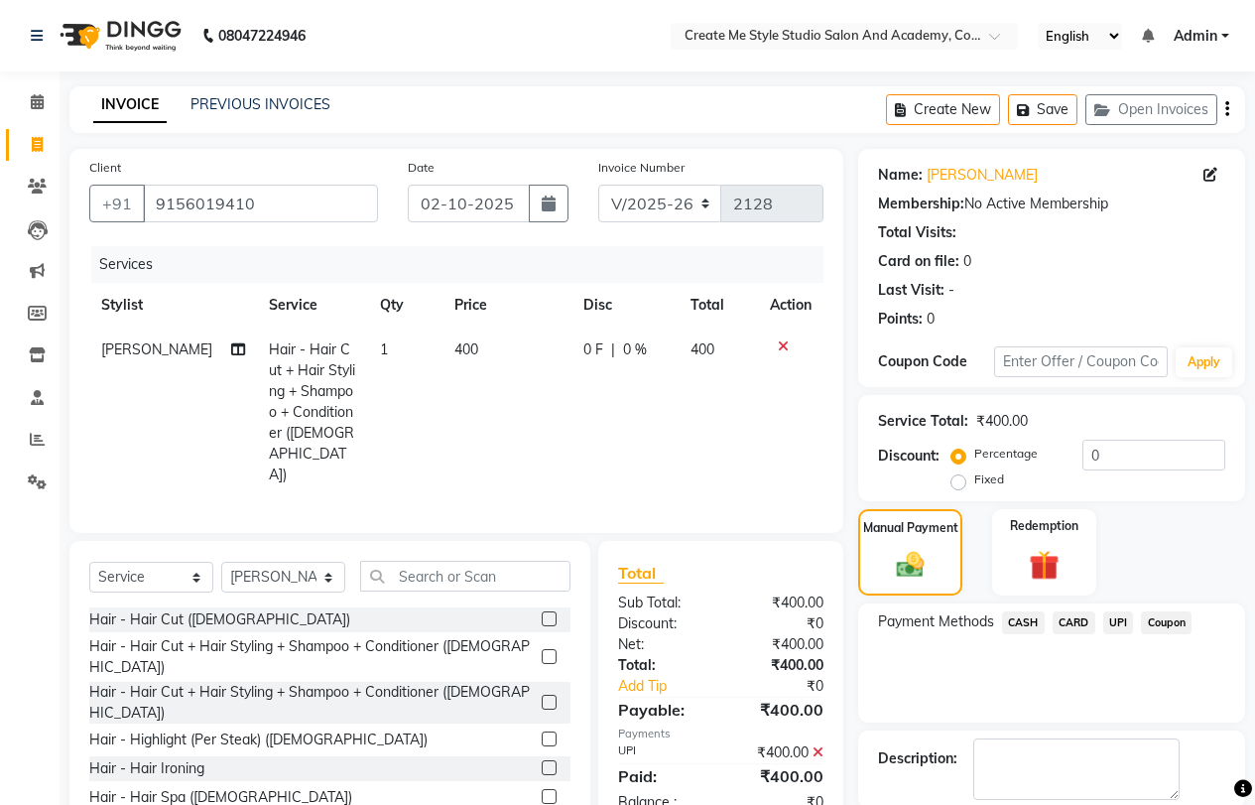
scroll to position [100, 0]
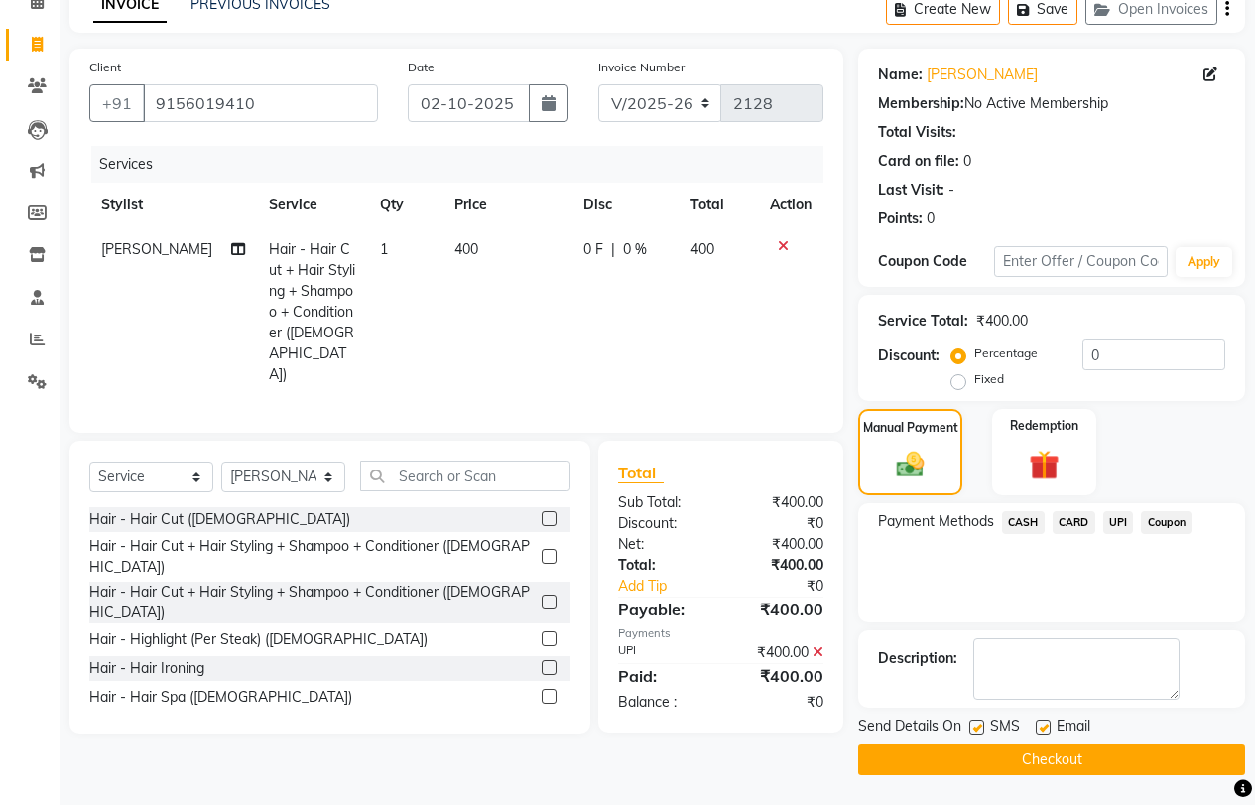
click at [1061, 758] on button "Checkout" at bounding box center [1051, 759] width 387 height 31
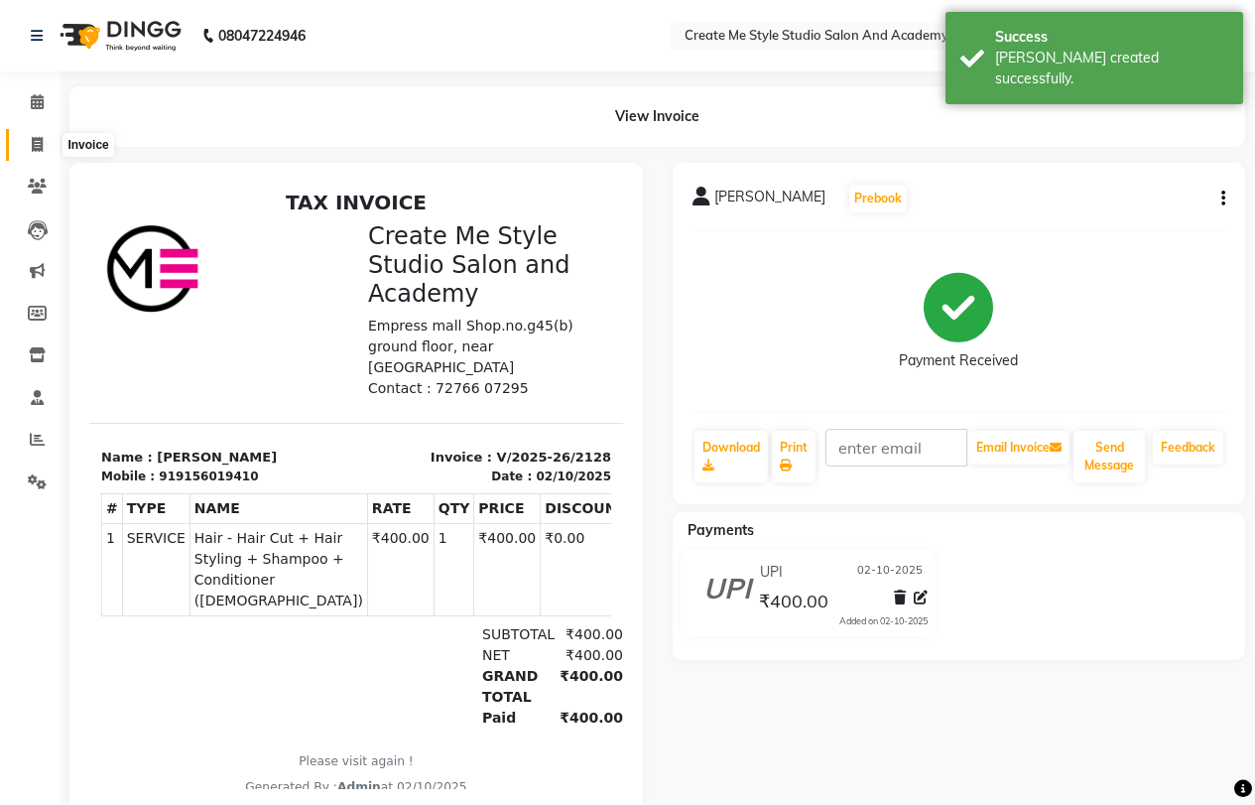
click at [38, 150] on icon at bounding box center [37, 144] width 11 height 15
select select "service"
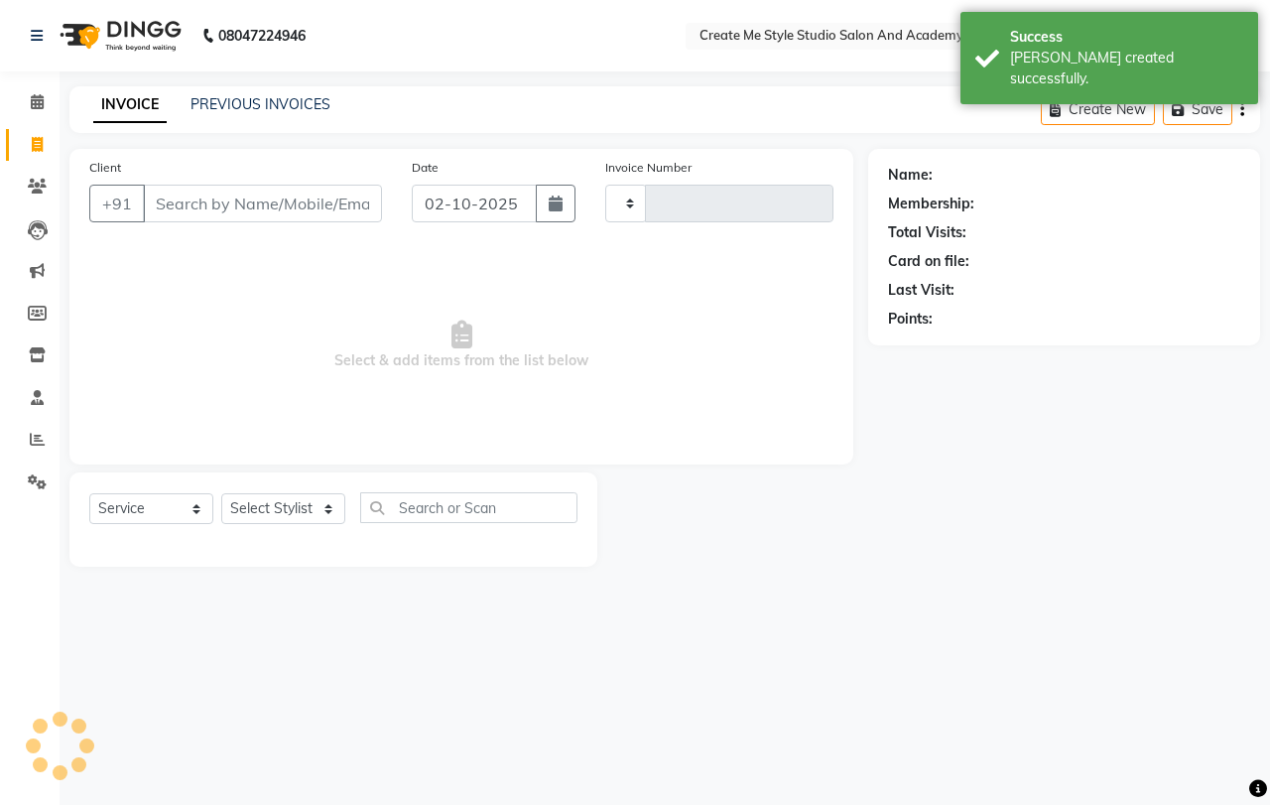
type input "2129"
select select "8253"
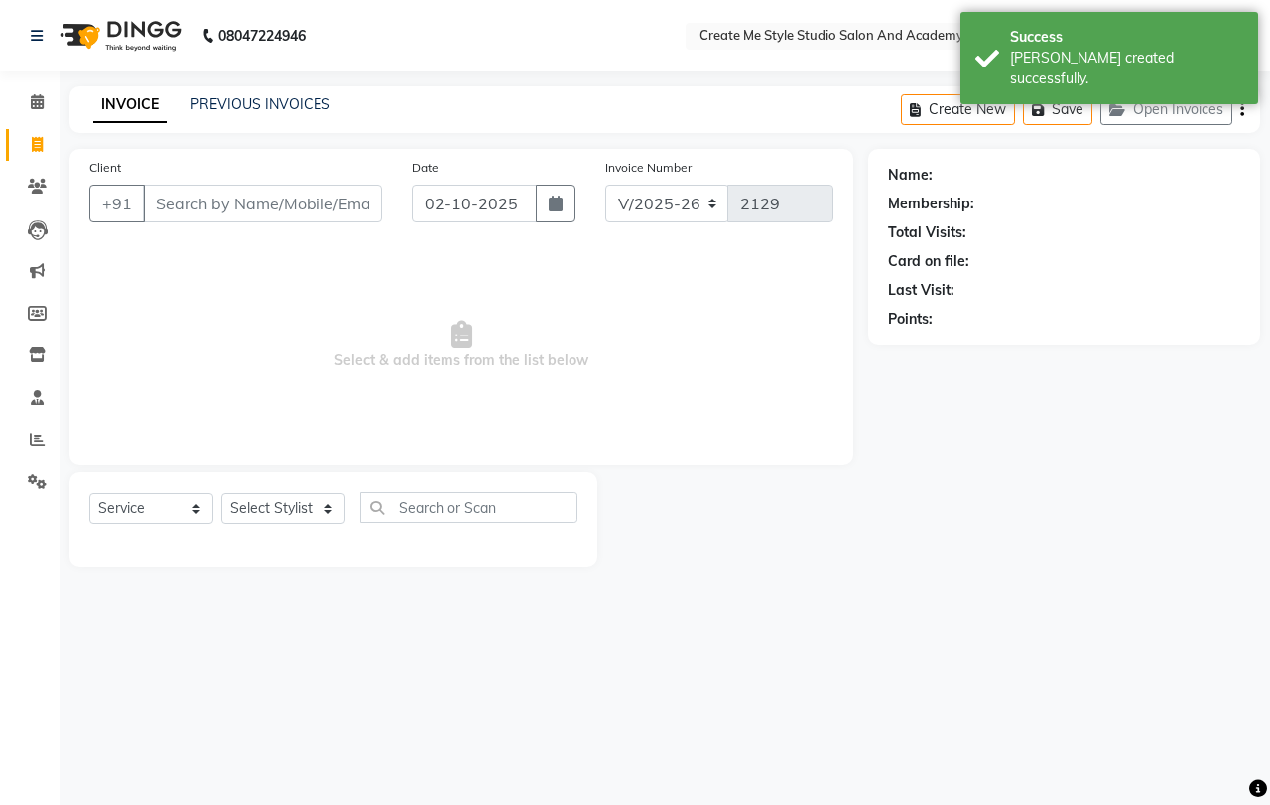
click at [224, 198] on input "Client" at bounding box center [262, 204] width 239 height 38
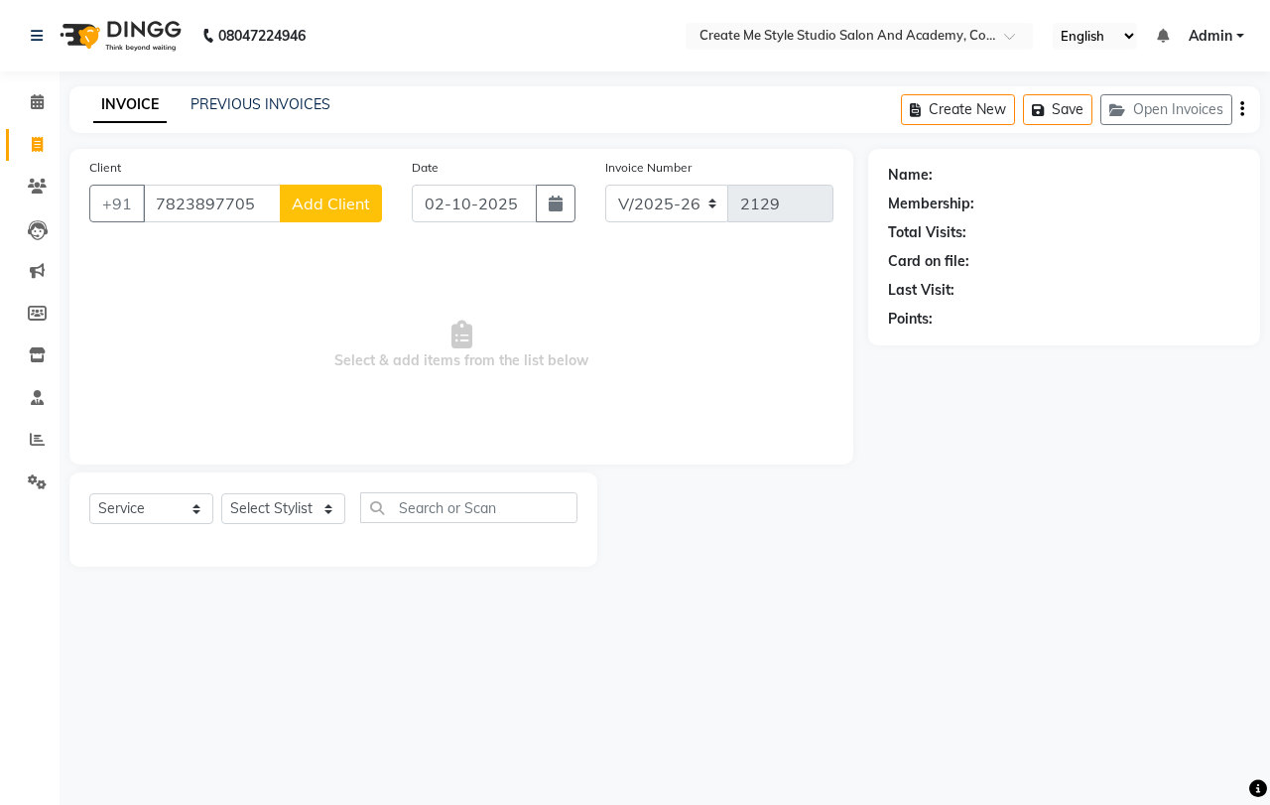
type input "7823897705"
click at [324, 206] on span "Add Client" at bounding box center [331, 203] width 78 height 20
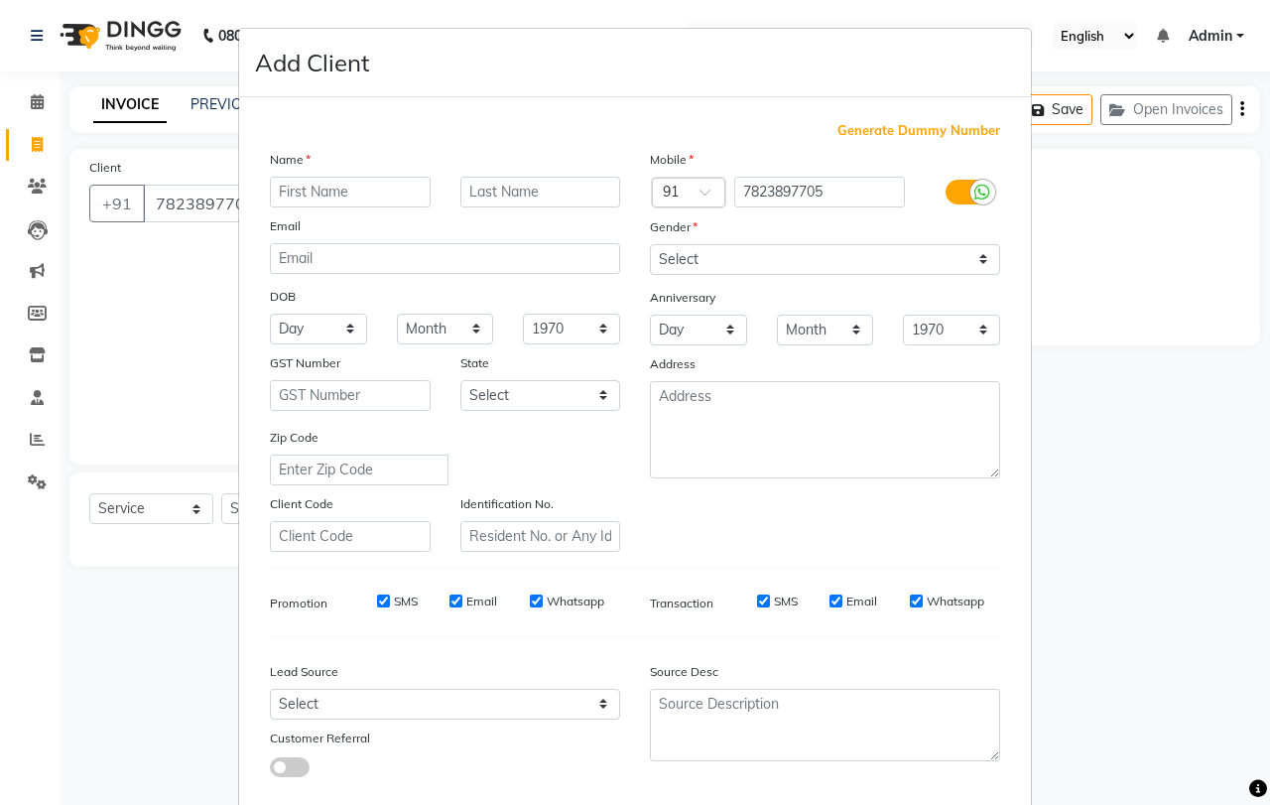
click at [315, 186] on input "text" at bounding box center [350, 192] width 161 height 31
type input "[PERSON_NAME]"
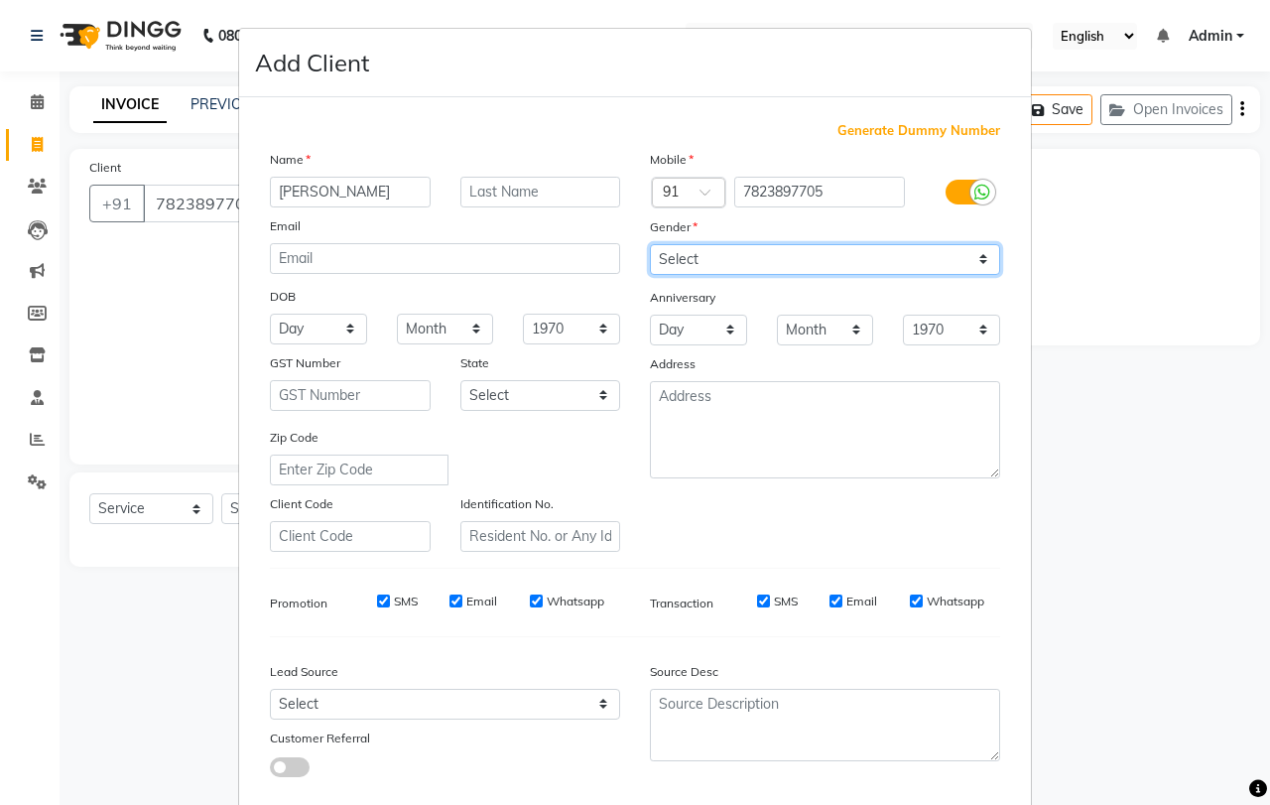
click at [714, 262] on select "Select [DEMOGRAPHIC_DATA] [DEMOGRAPHIC_DATA] Other Prefer Not To Say" at bounding box center [825, 259] width 350 height 31
select select "[DEMOGRAPHIC_DATA]"
click at [650, 244] on select "Select [DEMOGRAPHIC_DATA] [DEMOGRAPHIC_DATA] Other Prefer Not To Say" at bounding box center [825, 259] width 350 height 31
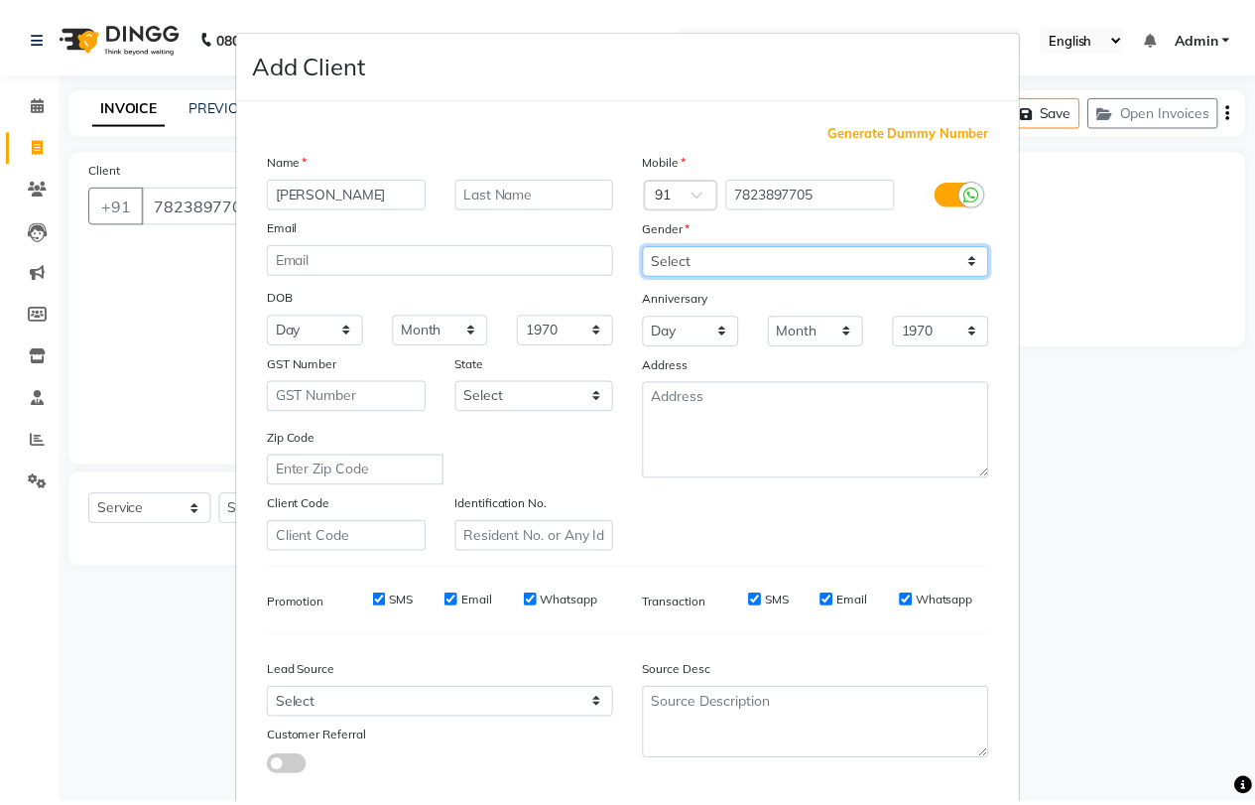
scroll to position [111, 0]
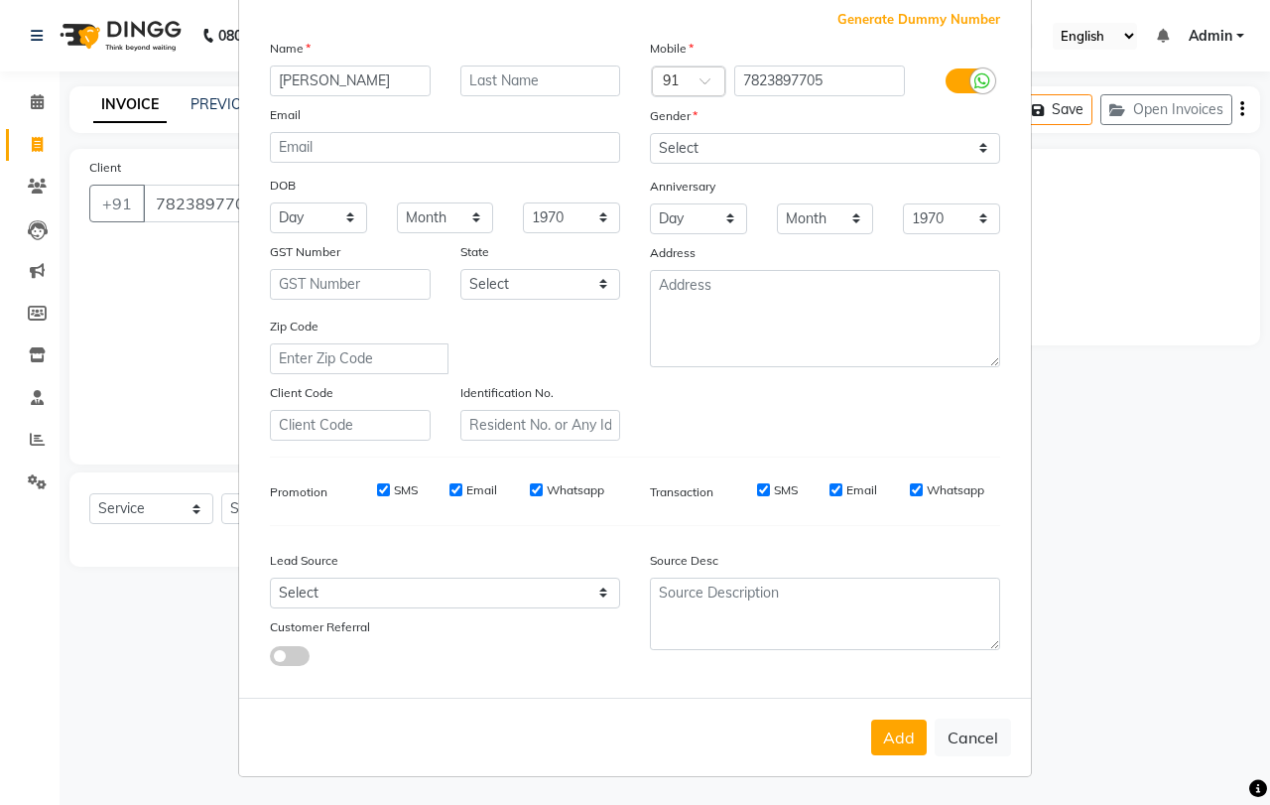
click at [900, 742] on button "Add" at bounding box center [899, 737] width 56 height 36
select select
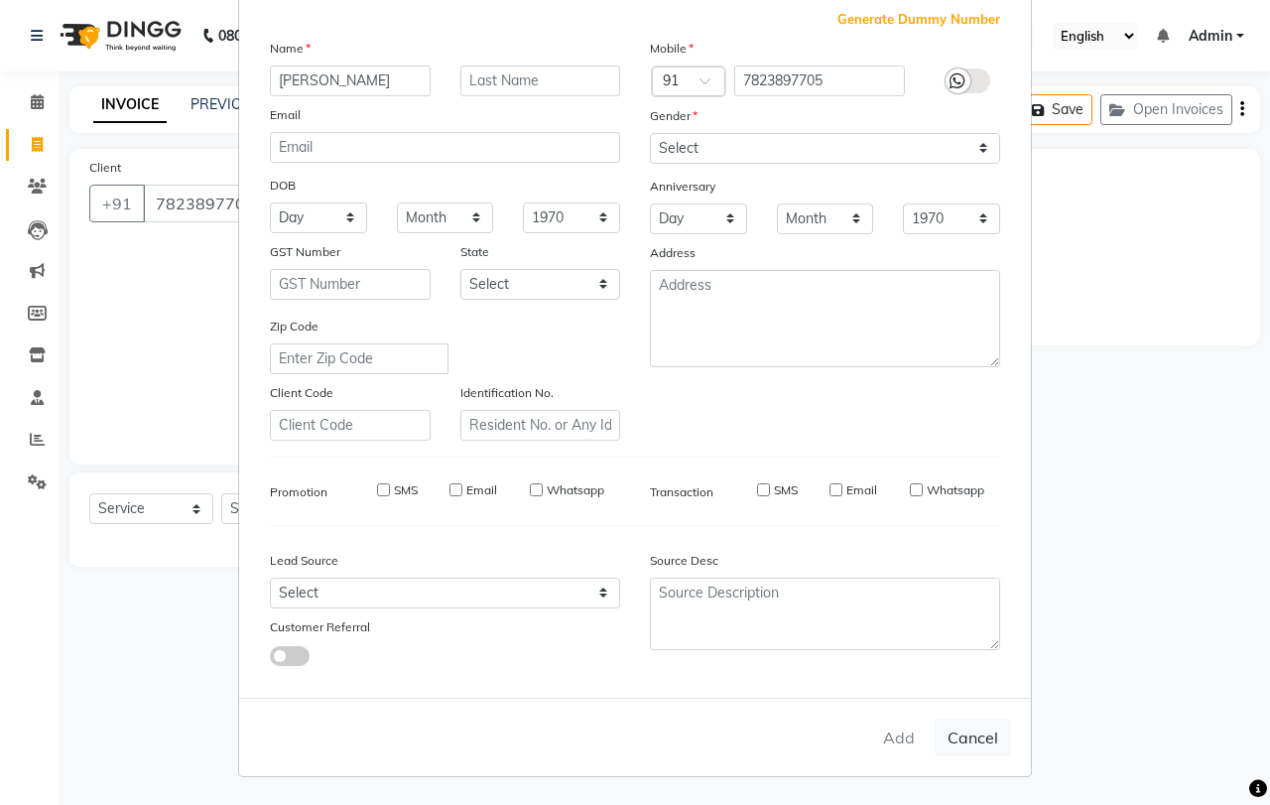
select select
checkbox input "false"
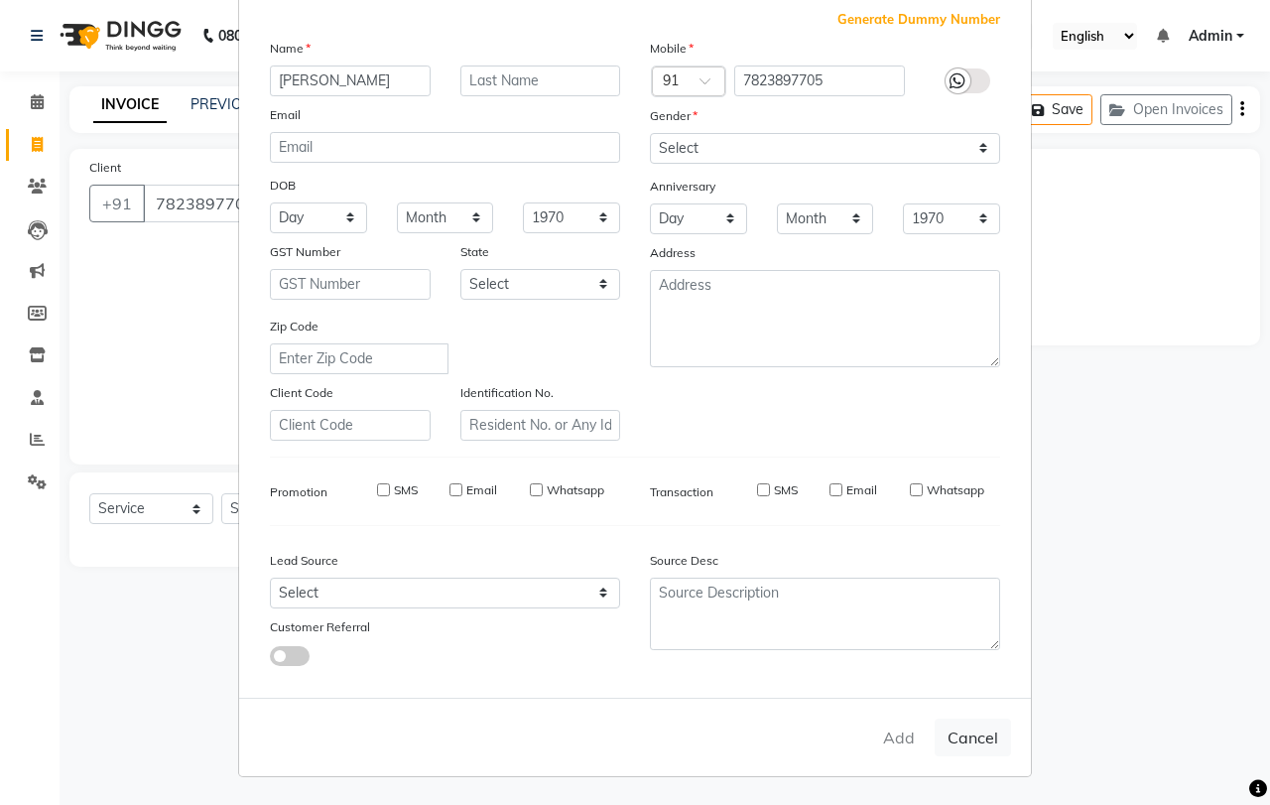
checkbox input "false"
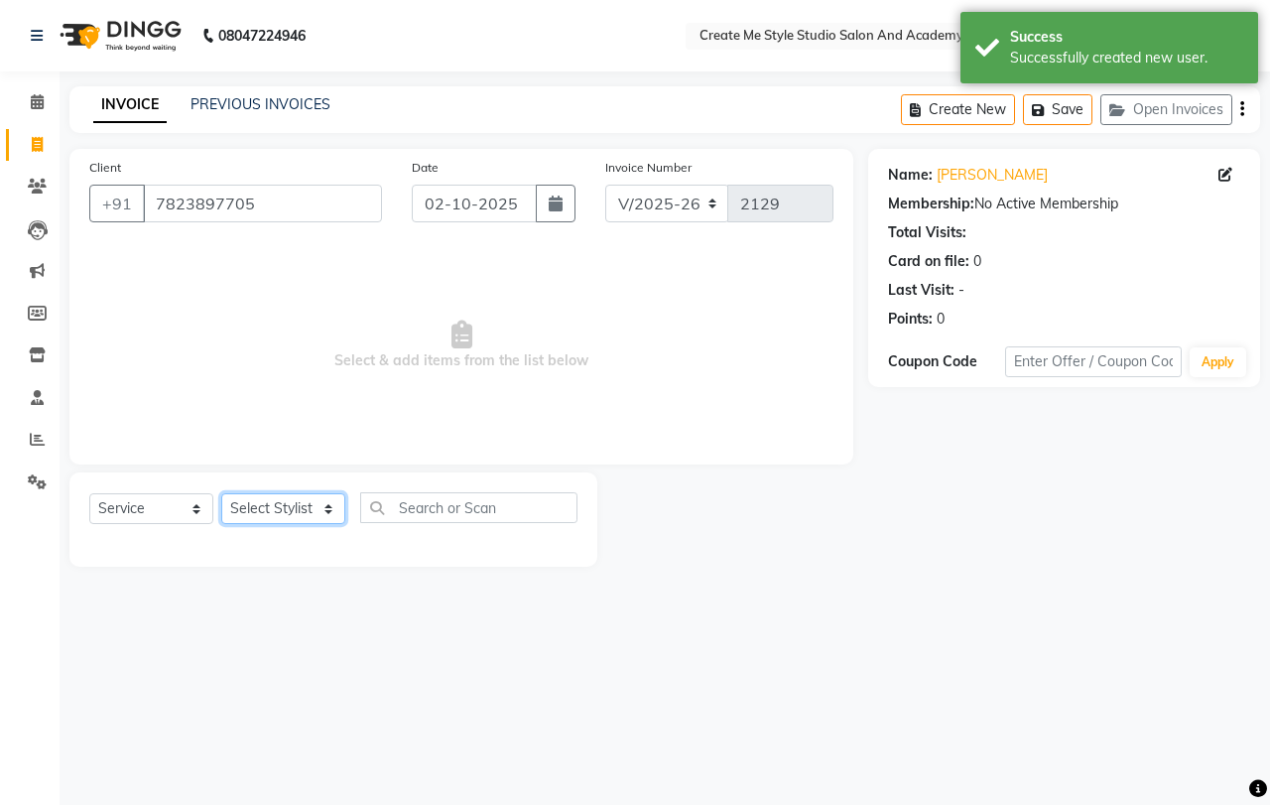
click at [283, 504] on select "Select Stylist [PERSON_NAME] sir Archana.B mam Archana.S mam TS [PERSON_NAME] m…" at bounding box center [283, 508] width 124 height 31
select select "85381"
click at [221, 493] on select "Select Stylist [PERSON_NAME] sir Archana.B mam Archana.S mam TS [PERSON_NAME] m…" at bounding box center [283, 508] width 124 height 31
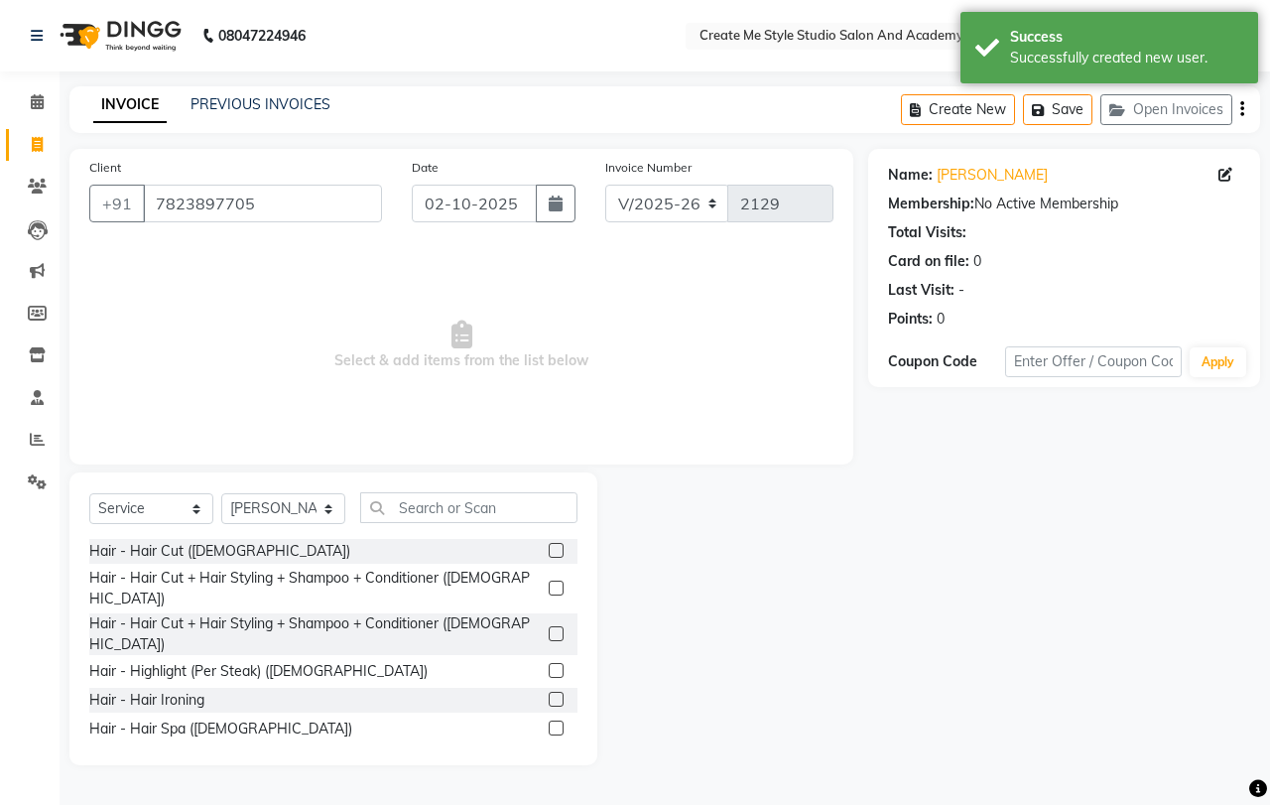
click at [549, 553] on label at bounding box center [556, 550] width 15 height 15
click at [549, 553] on input "checkbox" at bounding box center [555, 551] width 13 height 13
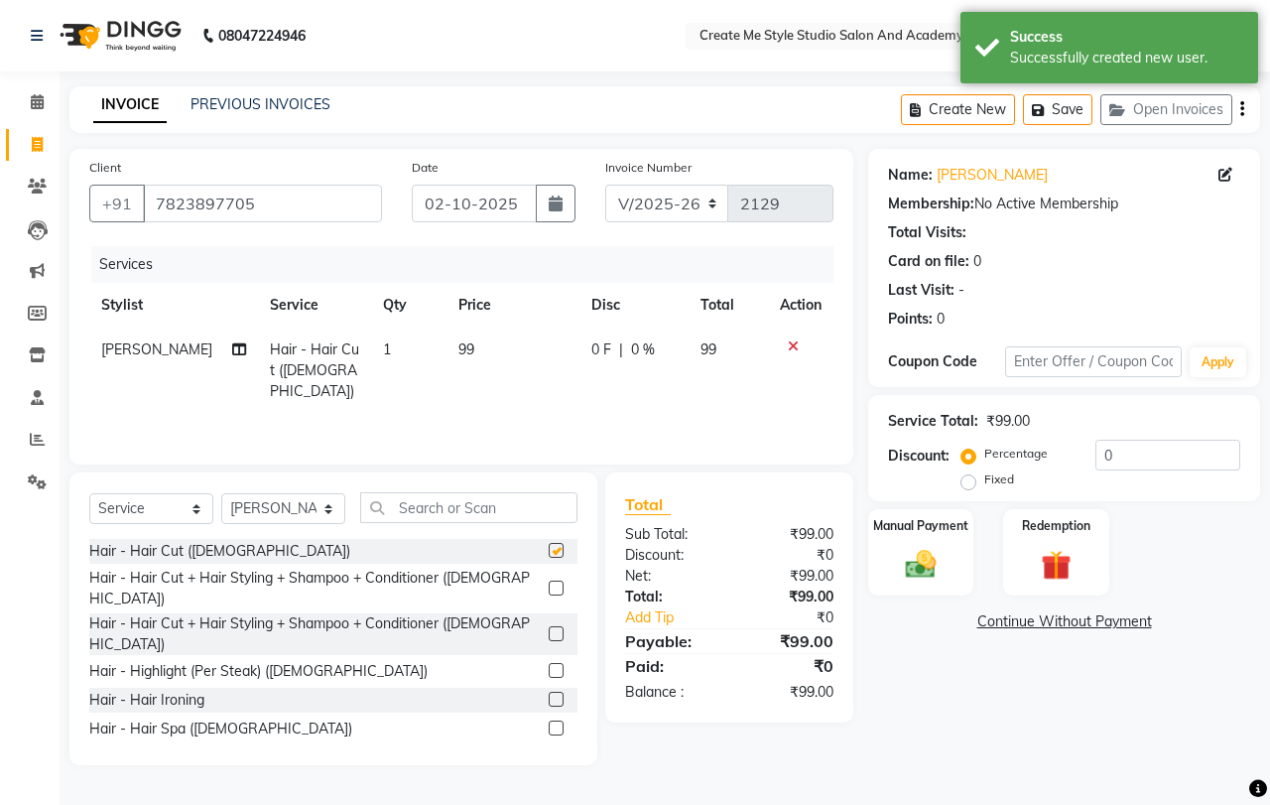
checkbox input "false"
click at [489, 358] on td "99" at bounding box center [512, 370] width 132 height 86
select select "85381"
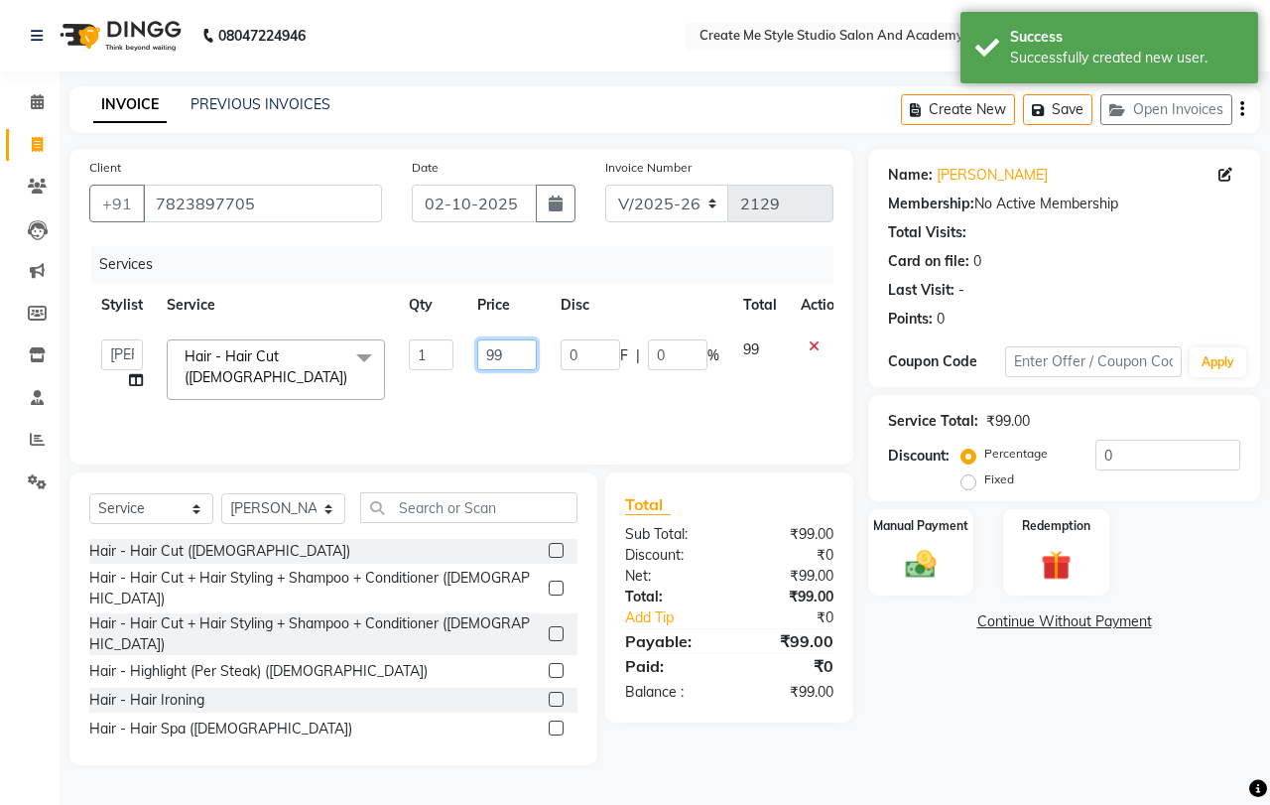
click at [530, 359] on input "99" at bounding box center [507, 354] width 60 height 31
type input "9"
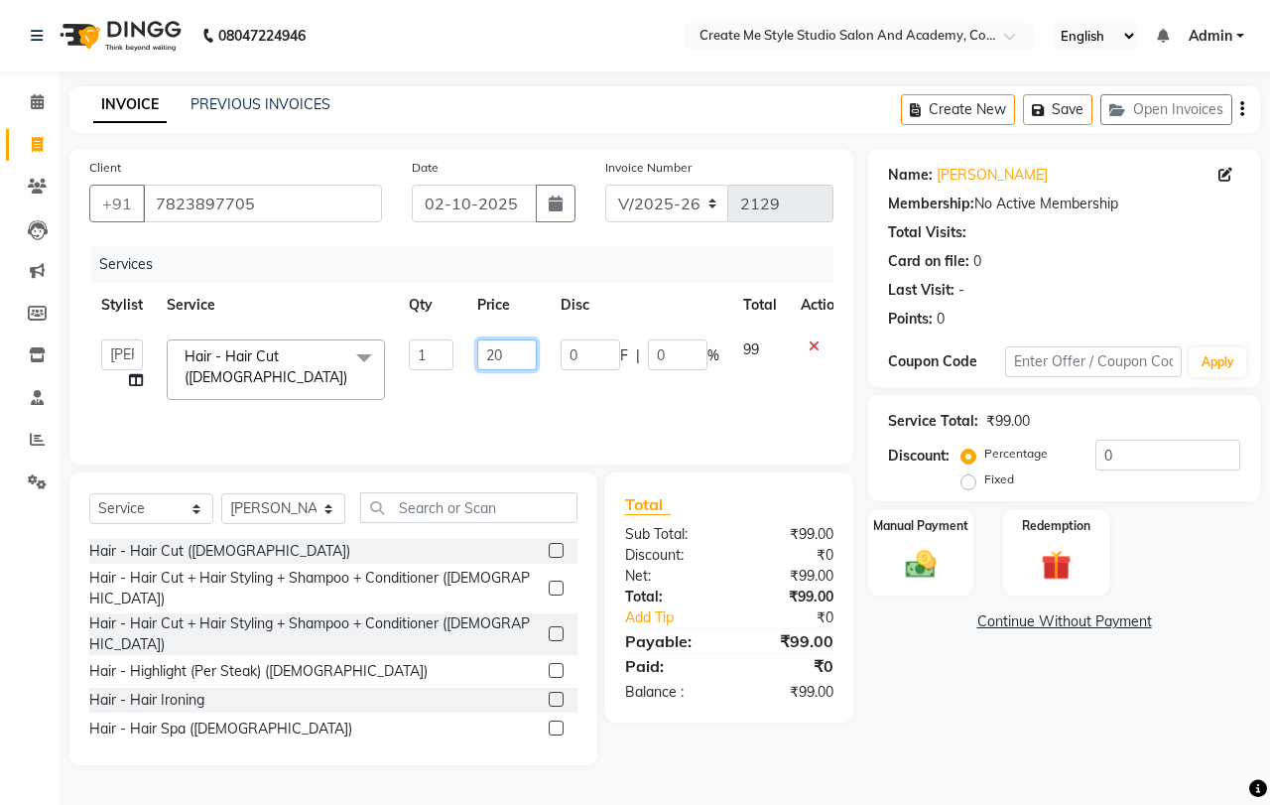
type input "200"
click at [919, 542] on div "Manual Payment" at bounding box center [921, 552] width 110 height 91
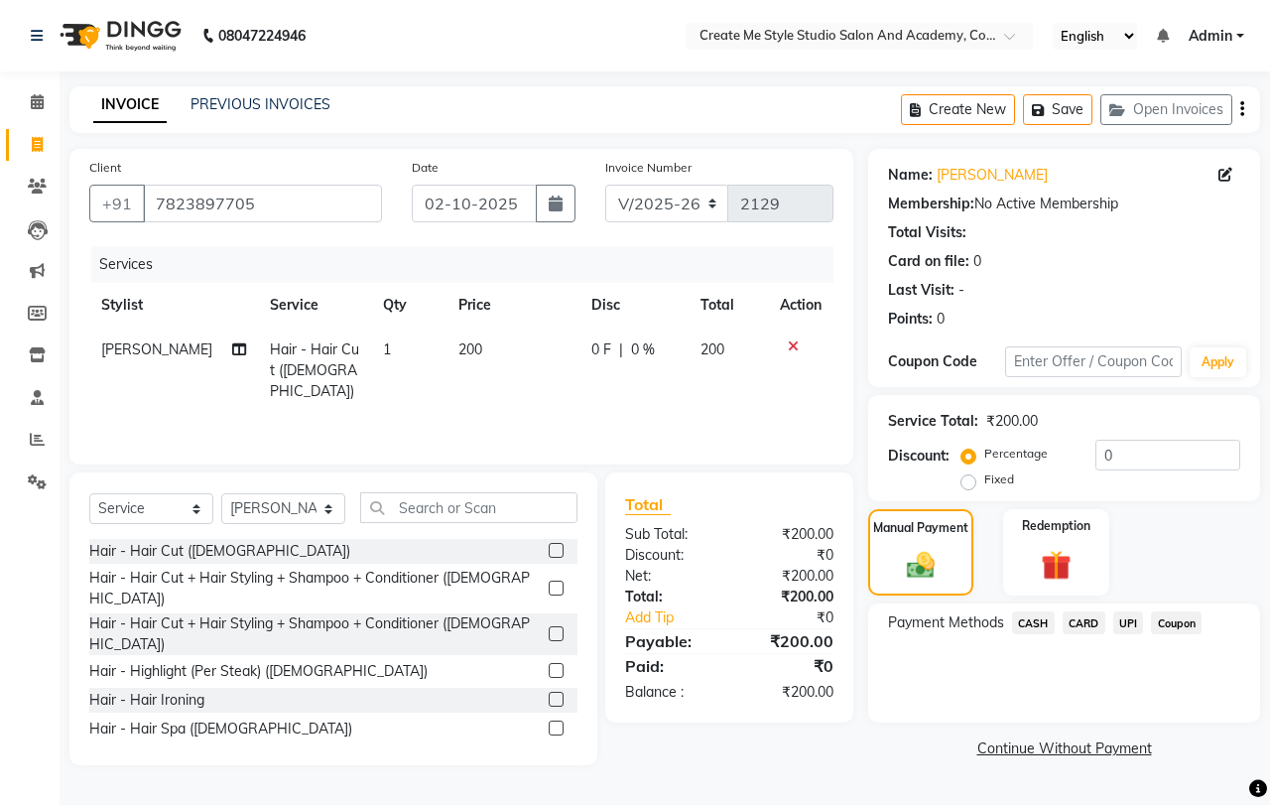
drag, startPoint x: 1127, startPoint y: 613, endPoint x: 1117, endPoint y: 635, distance: 24.0
click at [1122, 615] on span "UPI" at bounding box center [1128, 622] width 31 height 23
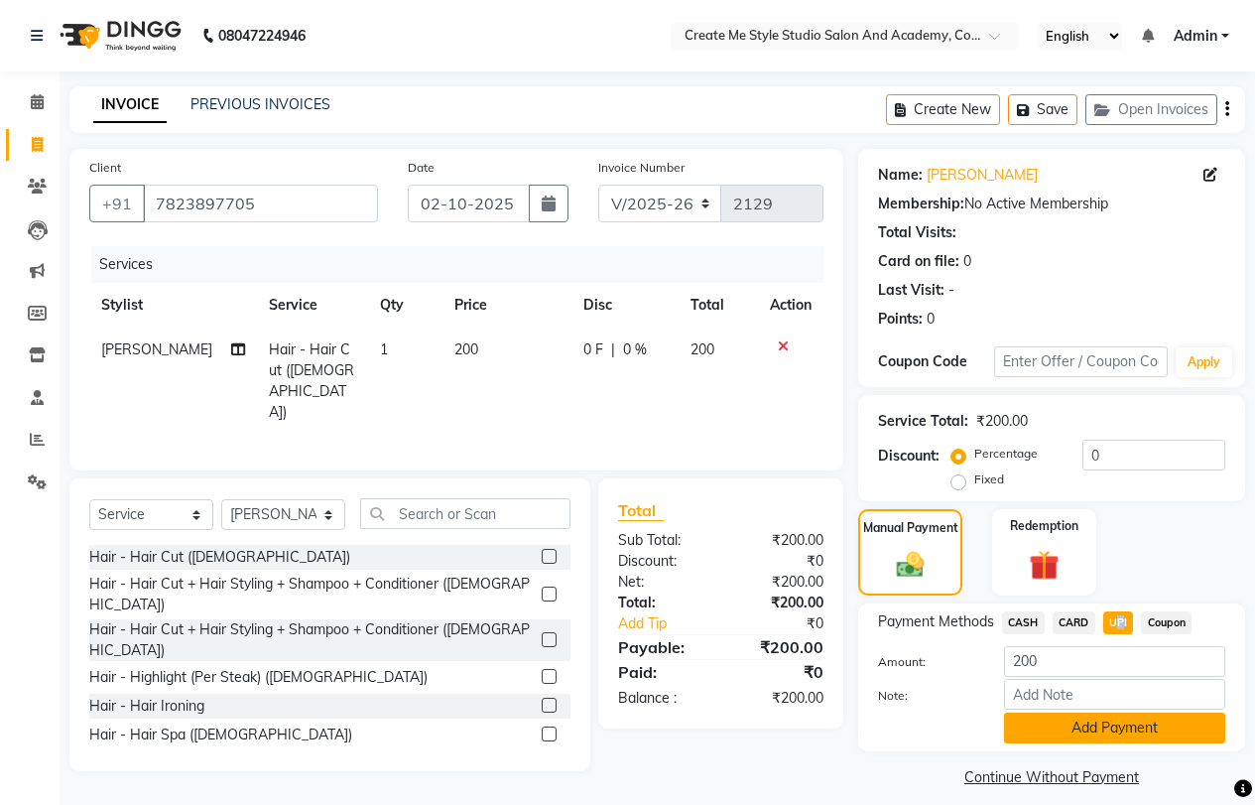
click at [1068, 733] on button "Add Payment" at bounding box center [1114, 727] width 221 height 31
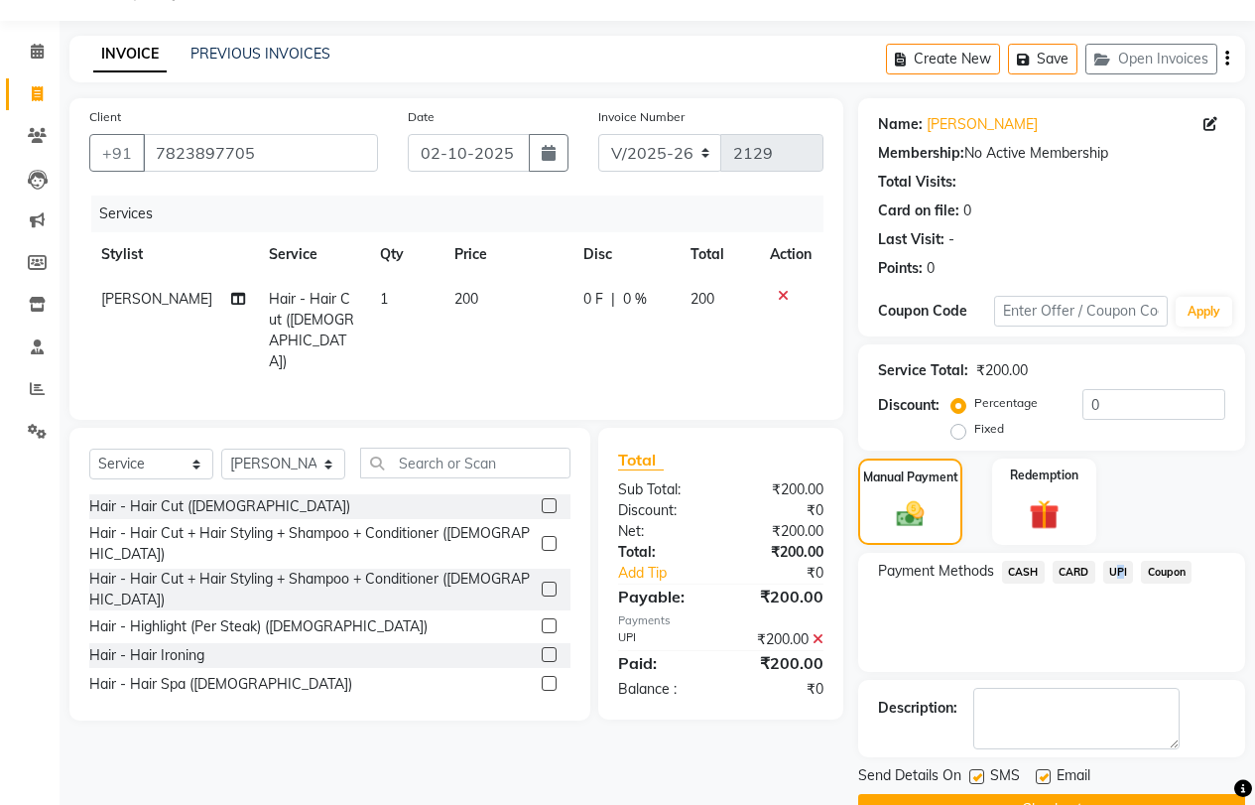
scroll to position [100, 0]
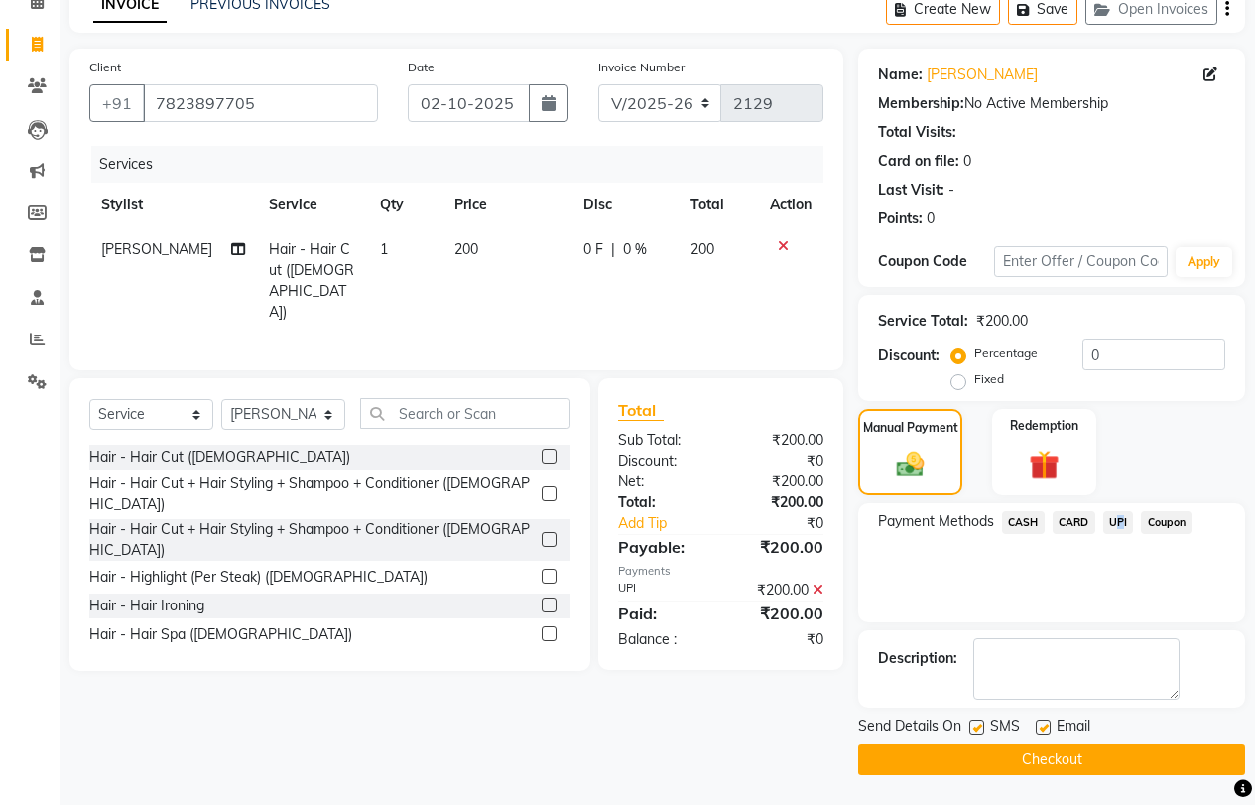
click at [1028, 754] on button "Checkout" at bounding box center [1051, 759] width 387 height 31
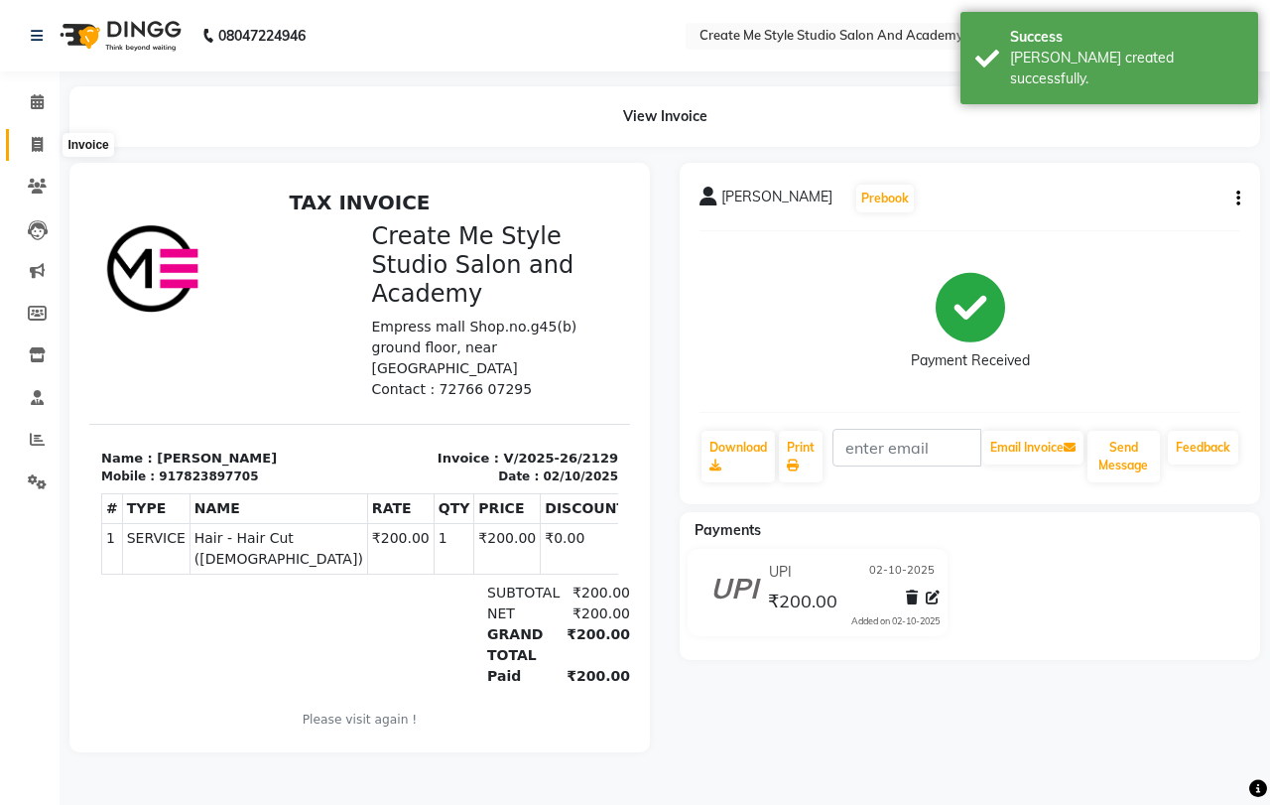
click at [36, 146] on icon at bounding box center [37, 144] width 11 height 15
select select "service"
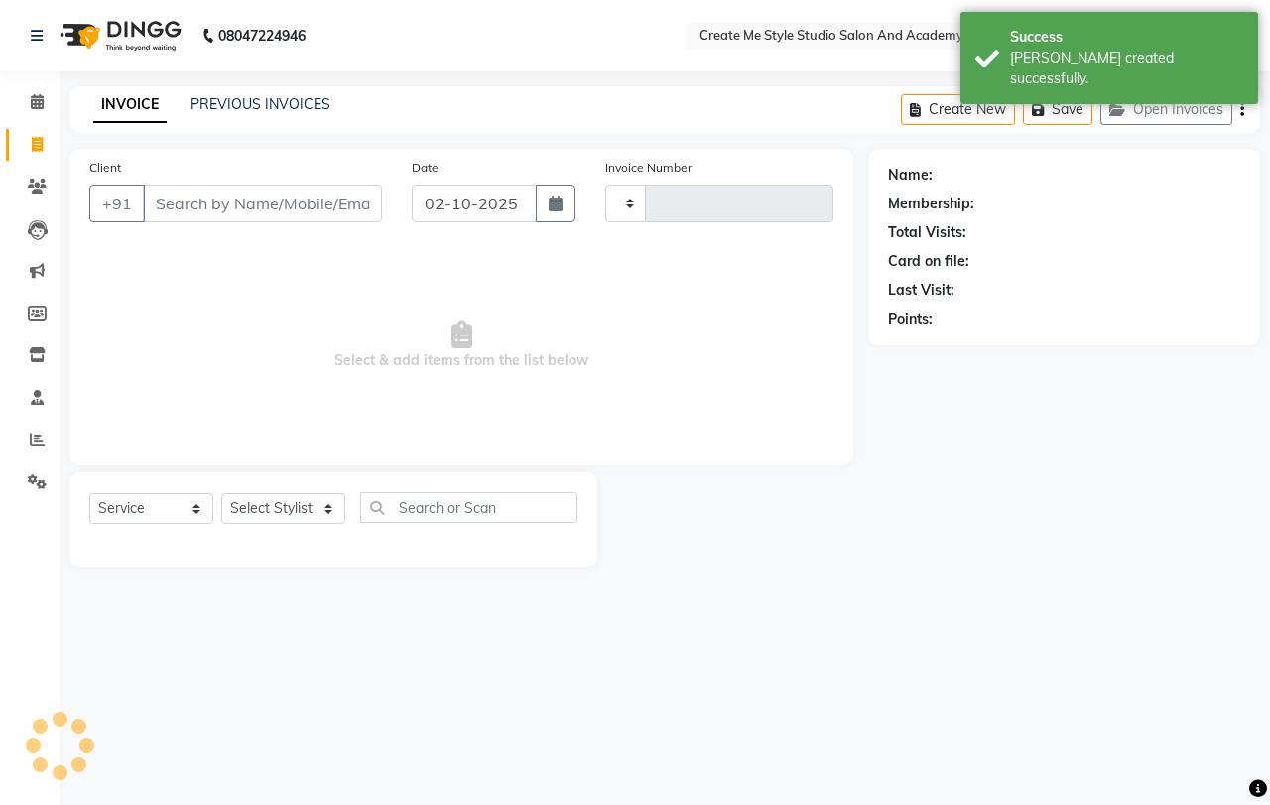
type input "2130"
select select "8253"
